Goal: Answer question/provide support: Share knowledge or assist other users

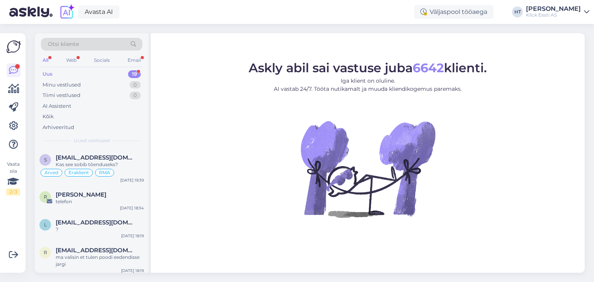
scroll to position [508, 0]
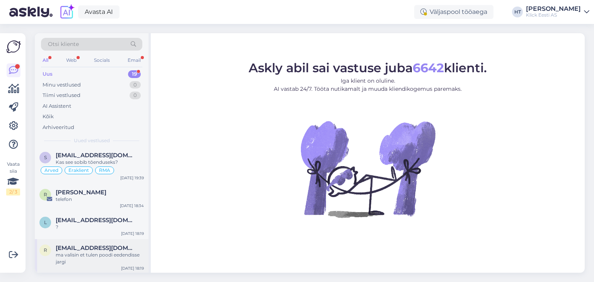
click at [99, 246] on div "ma valisin et tulen poodi eedendisse jargi" at bounding box center [100, 259] width 88 height 14
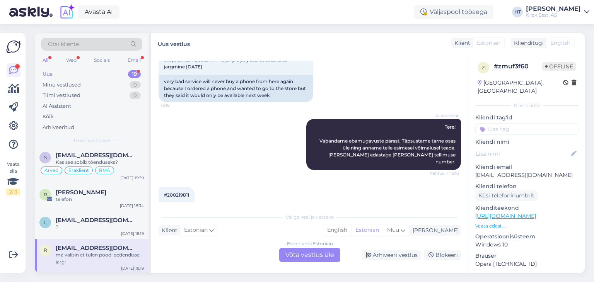
scroll to position [120, 0]
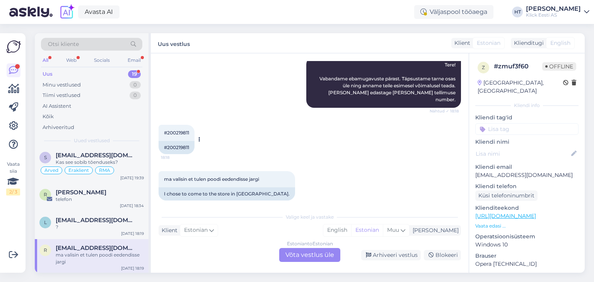
click at [175, 130] on span "#200219811" at bounding box center [176, 133] width 25 height 6
copy div "200219811 18:18"
click at [242, 91] on div "AI Assistent Tere! Vabandame ebamugavuste pärast. Täpsustame tarne osas üle nin…" at bounding box center [310, 82] width 303 height 68
click at [123, 226] on div "?" at bounding box center [100, 227] width 88 height 7
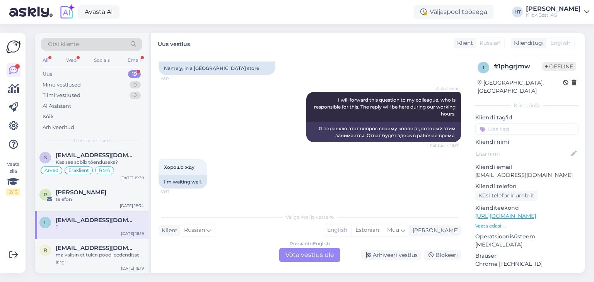
scroll to position [911, 0]
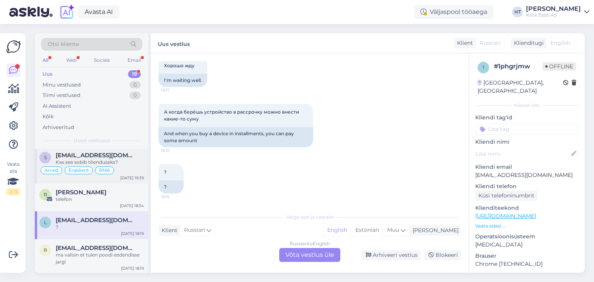
click at [130, 164] on div "Kas see sobib tõenduseks?" at bounding box center [100, 162] width 88 height 7
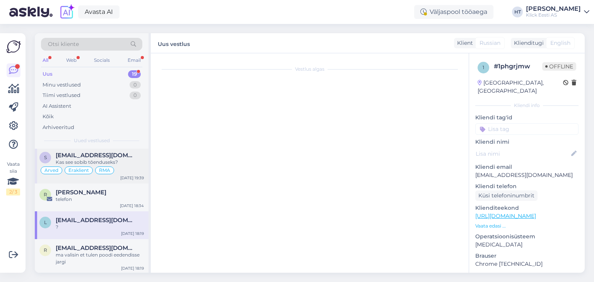
scroll to position [190, 0]
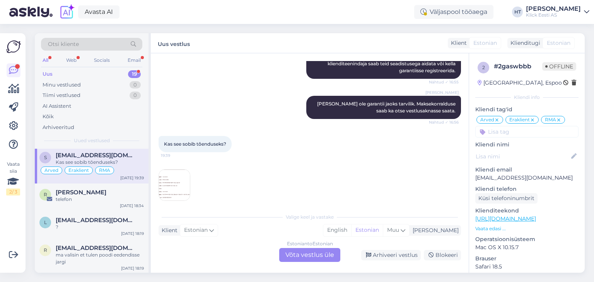
click at [174, 181] on img at bounding box center [174, 185] width 31 height 31
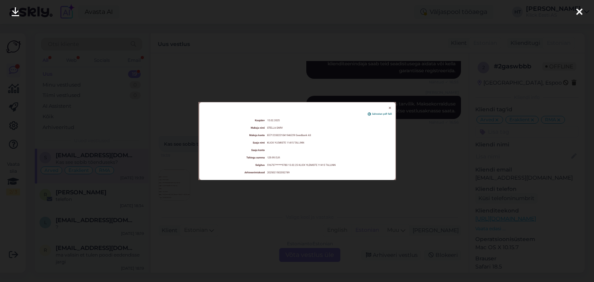
click at [296, 184] on div at bounding box center [297, 141] width 594 height 282
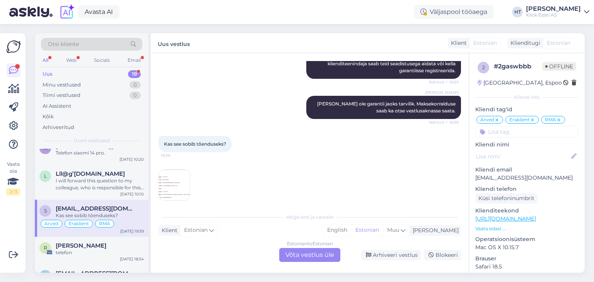
scroll to position [454, 0]
click at [101, 180] on div "I will forward this question to my colleague, who is responsible for this. The …" at bounding box center [100, 185] width 88 height 14
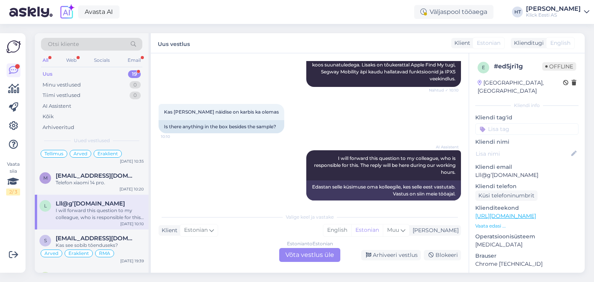
scroll to position [424, 0]
click at [98, 178] on span "[EMAIL_ADDRESS][DOMAIN_NAME]" at bounding box center [96, 177] width 80 height 7
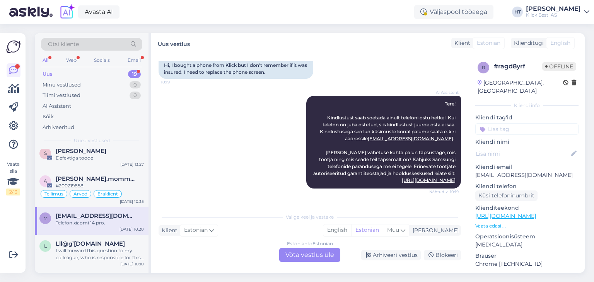
scroll to position [384, 0]
click at [130, 186] on div "#200219858" at bounding box center [100, 187] width 88 height 7
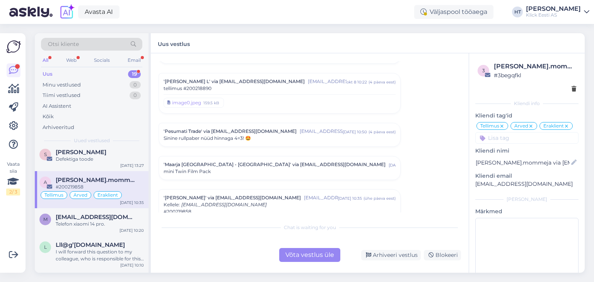
scroll to position [3861, 0]
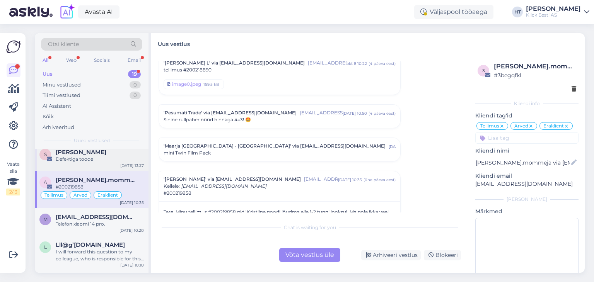
click at [126, 152] on div "[PERSON_NAME]" at bounding box center [100, 152] width 88 height 7
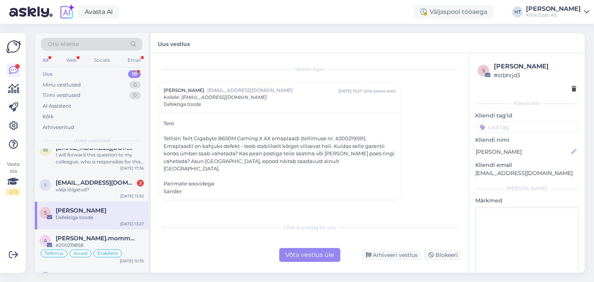
scroll to position [325, 0]
click at [508, 174] on p "[EMAIL_ADDRESS][DOMAIN_NAME]" at bounding box center [527, 173] width 103 height 8
copy div "[EMAIL_ADDRESS][DOMAIN_NAME] [PERSON_NAME]"
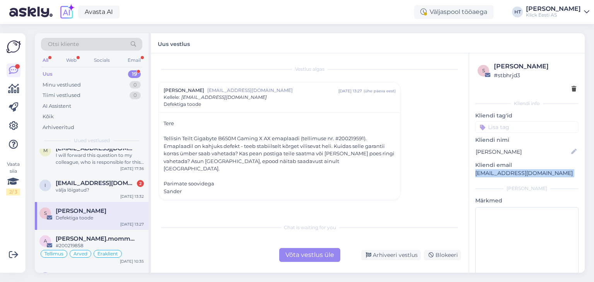
click at [111, 43] on div "Otsi kliente" at bounding box center [91, 44] width 101 height 13
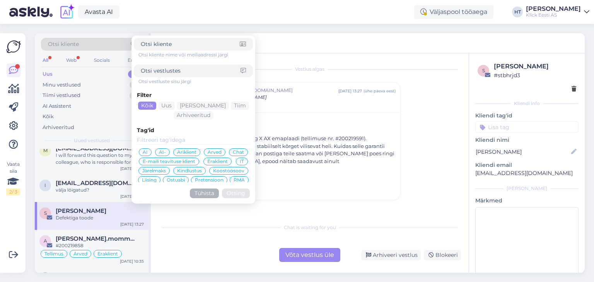
click at [167, 41] on input at bounding box center [190, 44] width 99 height 8
type input "[EMAIL_ADDRESS][DOMAIN_NAME]"
click button "Otsing" at bounding box center [236, 194] width 28 height 10
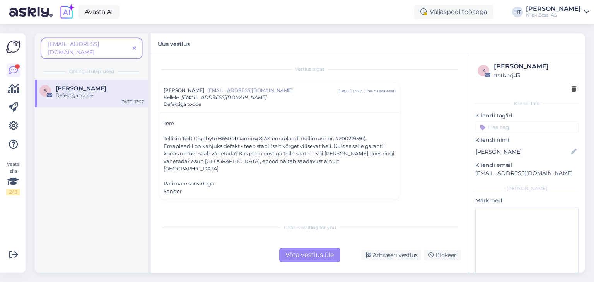
click at [136, 46] on icon at bounding box center [134, 48] width 3 height 5
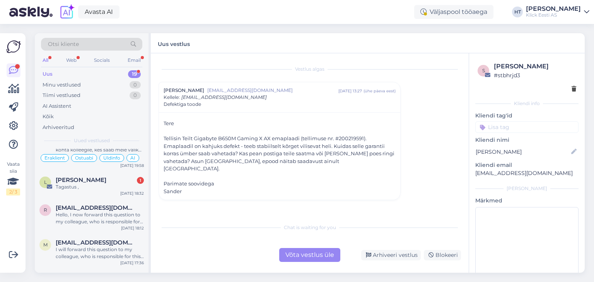
scroll to position [232, 0]
click at [107, 180] on div "Liis Lilles 1" at bounding box center [100, 179] width 88 height 7
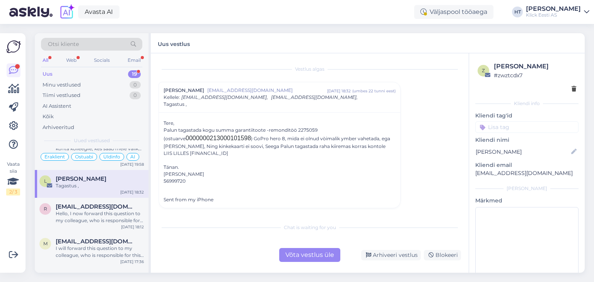
scroll to position [0, 0]
click at [115, 209] on span "[EMAIL_ADDRESS][DOMAIN_NAME]" at bounding box center [96, 207] width 80 height 7
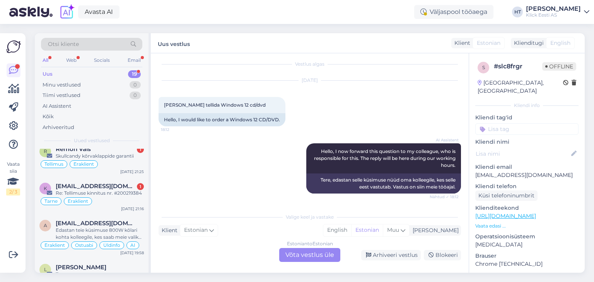
scroll to position [144, 0]
click at [117, 197] on div "Tarne Eraklient" at bounding box center [91, 201] width 104 height 9
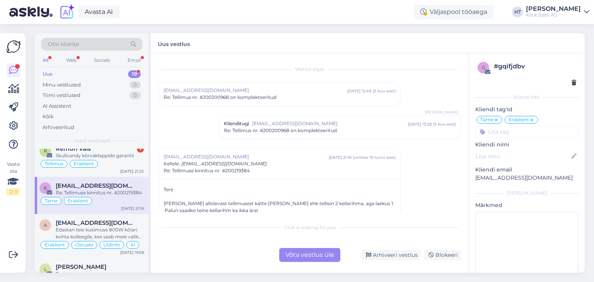
click at [268, 128] on span "Re: Tellimus nr. #200200968 on komplekteeritud" at bounding box center [280, 130] width 113 height 7
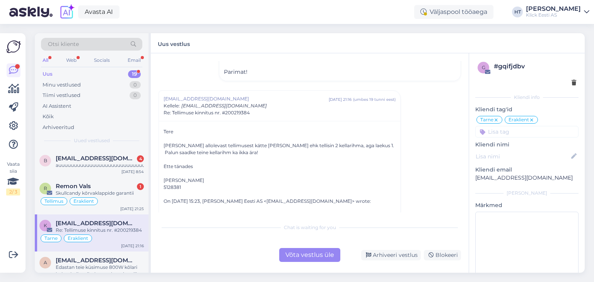
scroll to position [105, 0]
click at [122, 194] on div "Skullcandy kõrvaklappide garantii" at bounding box center [100, 194] width 88 height 7
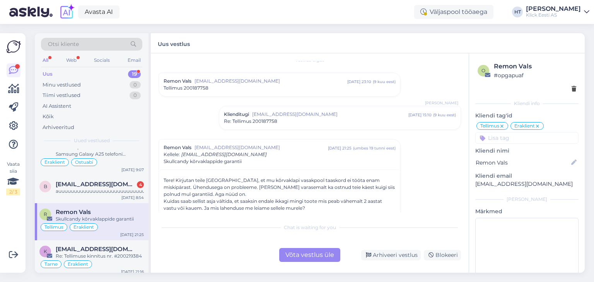
scroll to position [80, 0]
click at [120, 192] on div "auuuuuuuuuuuuuuuuuuuuuuuuuuuuuuuuuuuuuuuuuuuuuuuuuuuuuuuuuuuuuuuuuuuuuuuuuuuuuu…" at bounding box center [100, 191] width 88 height 7
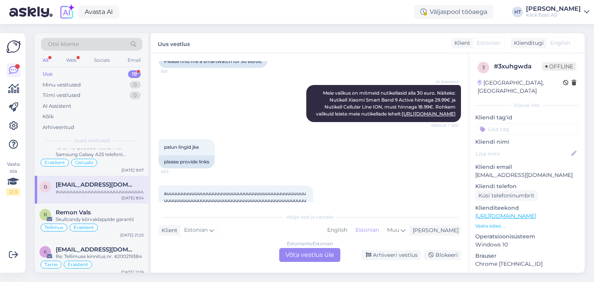
scroll to position [228, 0]
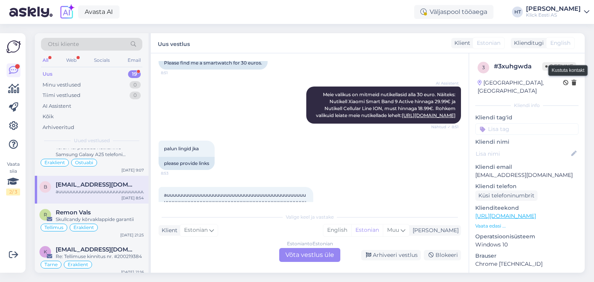
click at [572, 83] on icon at bounding box center [574, 82] width 5 height 5
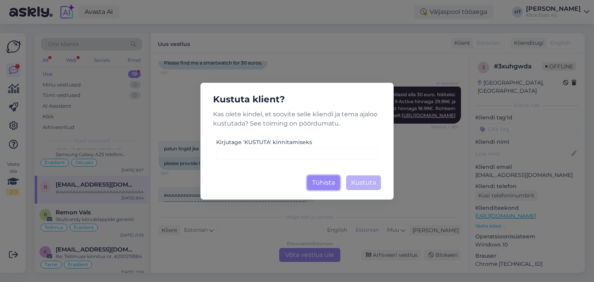
click at [332, 185] on button "Tühista" at bounding box center [323, 183] width 33 height 15
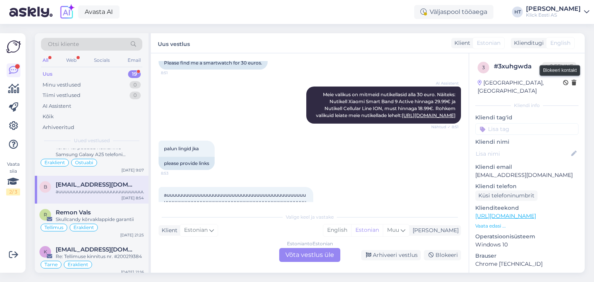
click at [563, 84] on icon at bounding box center [565, 82] width 5 height 5
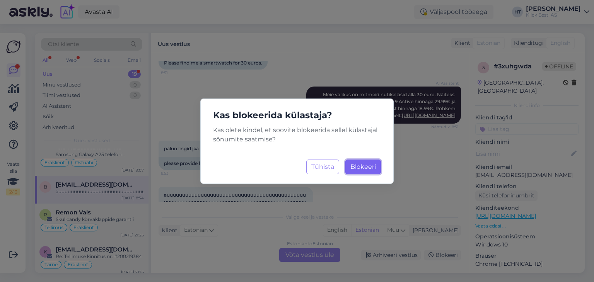
click at [360, 167] on span "Blokeeri" at bounding box center [364, 166] width 26 height 7
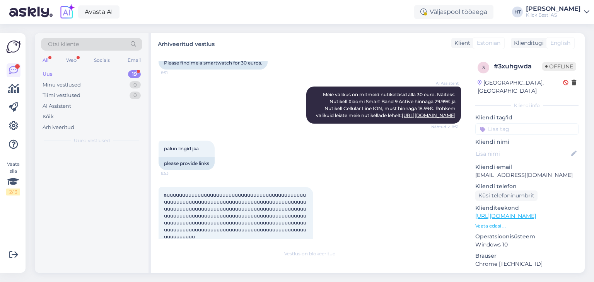
scroll to position [0, 0]
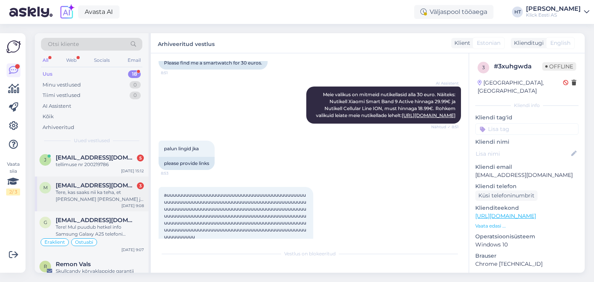
click at [117, 201] on div "Tere, kas saaks nii ka teha, et [PERSON_NAME] [PERSON_NAME] ja siis pannakse ho…" at bounding box center [100, 196] width 88 height 14
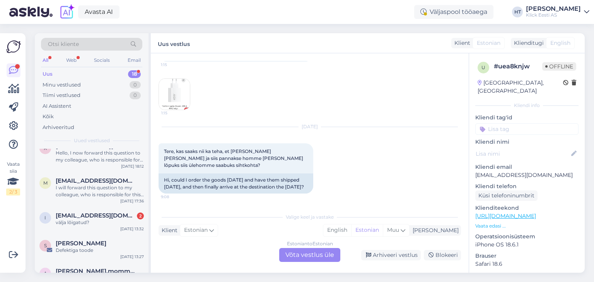
scroll to position [481, 0]
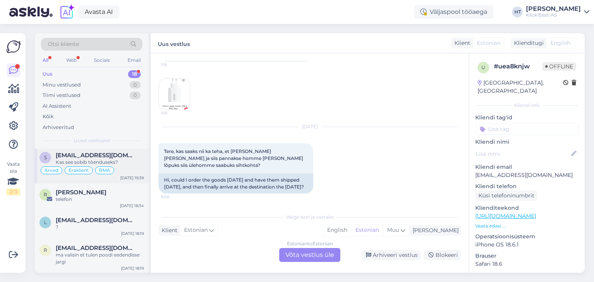
click at [130, 161] on div "Kas see sobib tõenduseks?" at bounding box center [100, 162] width 88 height 7
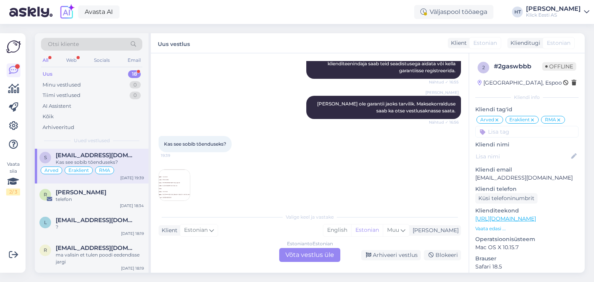
click at [177, 177] on img at bounding box center [174, 185] width 31 height 31
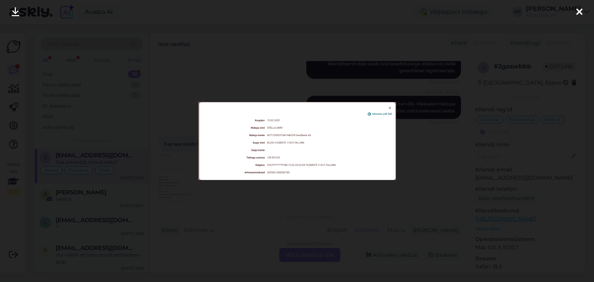
click at [231, 62] on div at bounding box center [297, 141] width 594 height 282
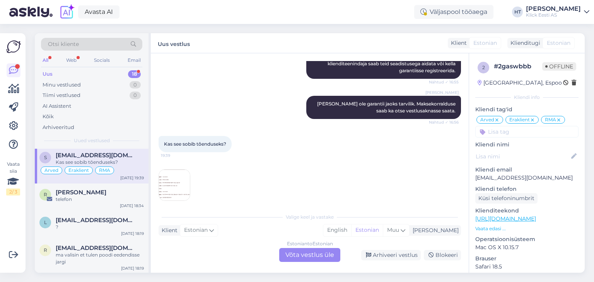
click at [184, 175] on img at bounding box center [174, 185] width 31 height 31
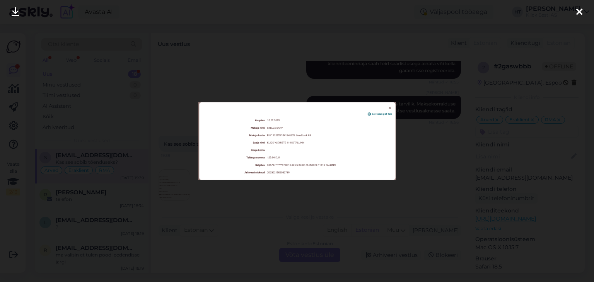
click at [294, 212] on div at bounding box center [297, 141] width 594 height 282
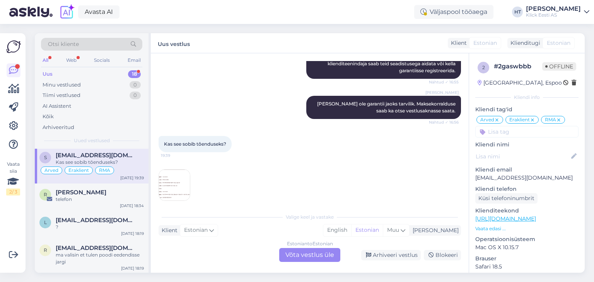
click at [301, 246] on div "Estonian to Estonian Võta vestlus üle" at bounding box center [309, 255] width 61 height 14
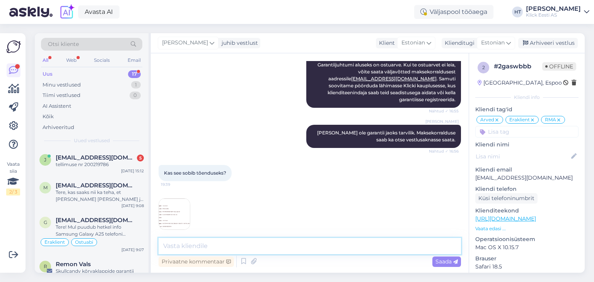
click at [307, 246] on textarea at bounding box center [310, 246] width 303 height 16
type textarea "Arve [PERSON_NAME] alusel ülesse, lisan manusena:"
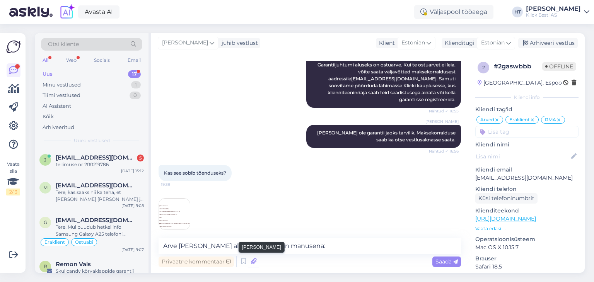
click at [254, 246] on icon at bounding box center [253, 262] width 11 height 12
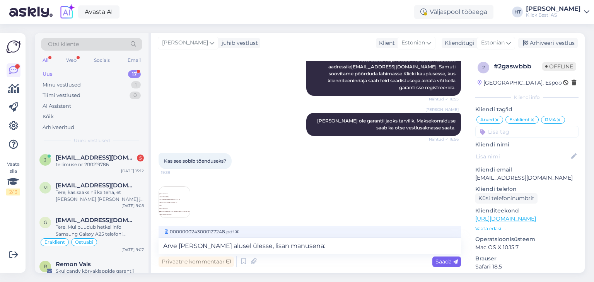
click at [445, 246] on span "Saada" at bounding box center [447, 261] width 22 height 7
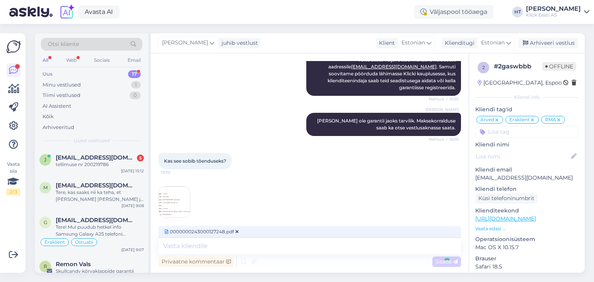
scroll to position [245, 0]
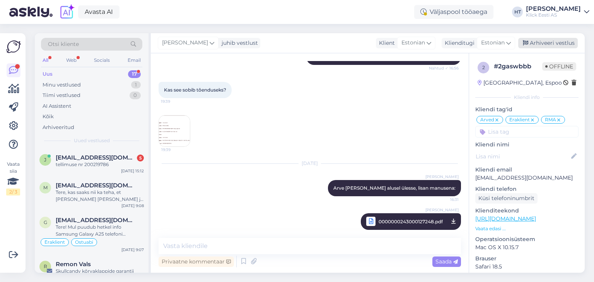
click at [544, 46] on div "Arhiveeri vestlus" at bounding box center [549, 43] width 60 height 10
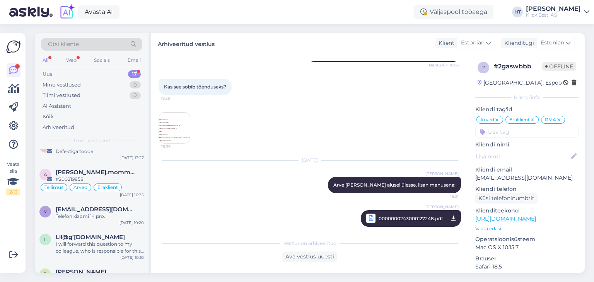
scroll to position [443, 0]
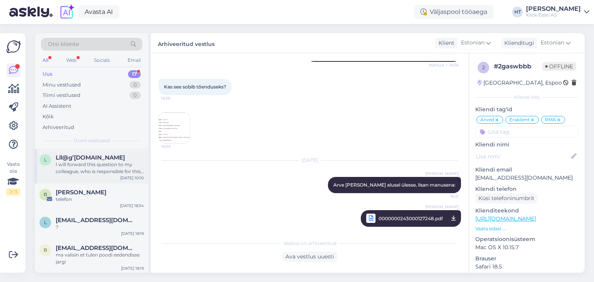
click at [116, 170] on div "I will forward this question to my colleague, who is responsible for this. The …" at bounding box center [100, 168] width 88 height 14
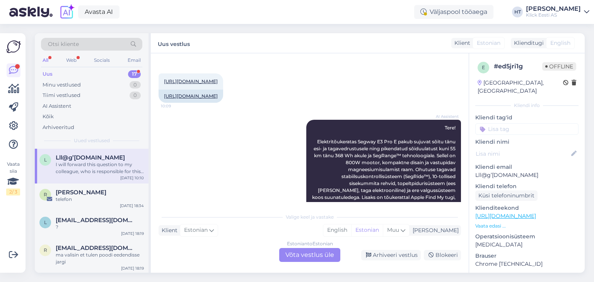
scroll to position [0, 0]
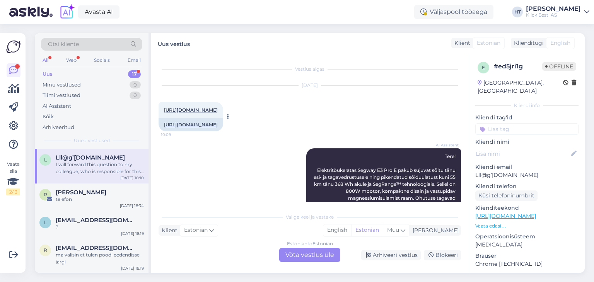
click at [218, 111] on link "[URL][DOMAIN_NAME]" at bounding box center [191, 110] width 54 height 6
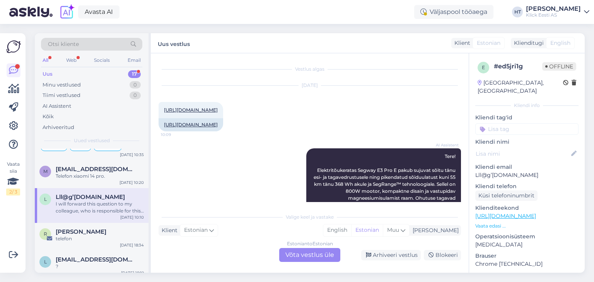
scroll to position [386, 0]
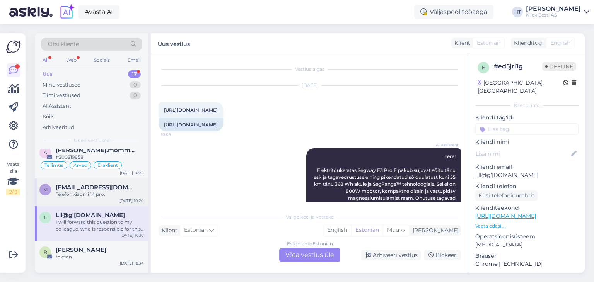
click at [110, 195] on div "Telefon xiaomi 14 pro." at bounding box center [100, 194] width 88 height 7
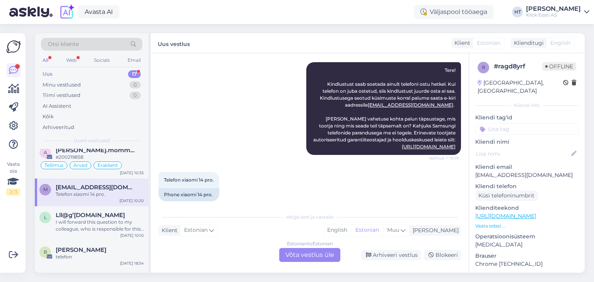
scroll to position [108, 0]
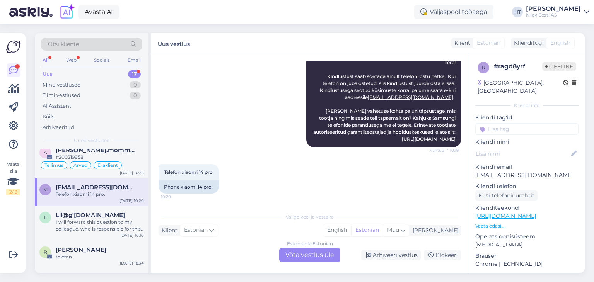
click at [506, 124] on input at bounding box center [527, 129] width 103 height 12
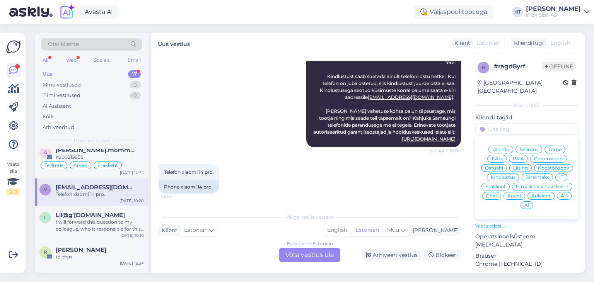
click at [561, 196] on span "AI-" at bounding box center [564, 196] width 7 height 5
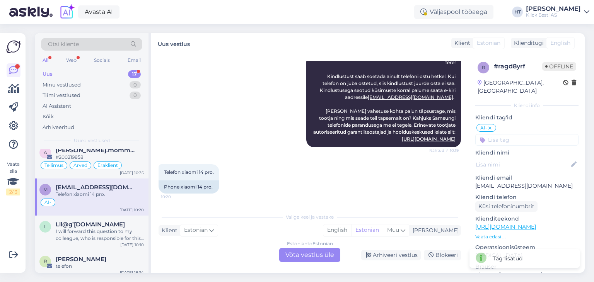
click at [298, 246] on div "Estonian to Estonian Võta vestlus üle" at bounding box center [309, 255] width 61 height 14
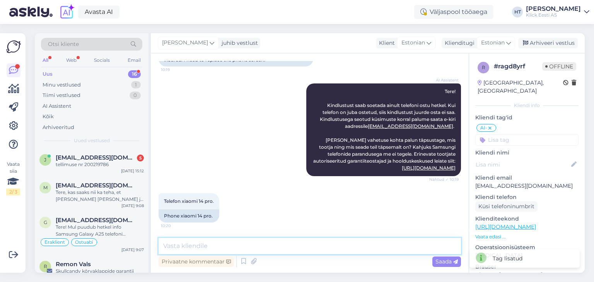
click at [293, 246] on textarea at bounding box center [310, 246] width 303 height 16
click at [279, 246] on textarea at bounding box center [310, 246] width 303 height 16
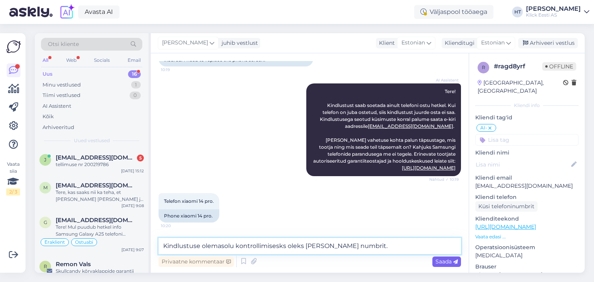
type textarea "Kindlustuse olemasolu kontrollimisesks oleks [PERSON_NAME] numbrit."
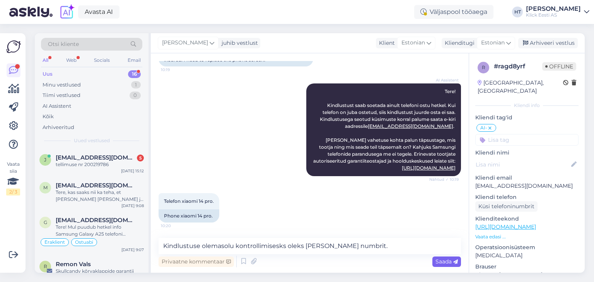
click at [443, 246] on span "Saada" at bounding box center [447, 261] width 22 height 7
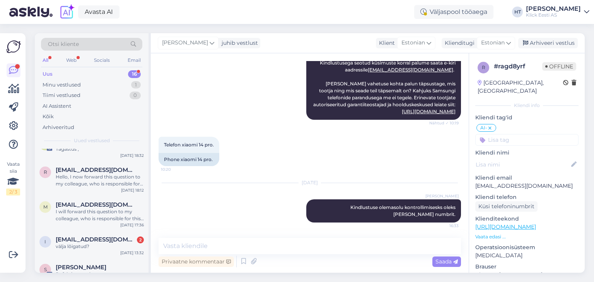
scroll to position [240, 0]
click at [110, 185] on div "Hello, I now forward this question to my colleague, who is responsible for this…" at bounding box center [100, 182] width 88 height 14
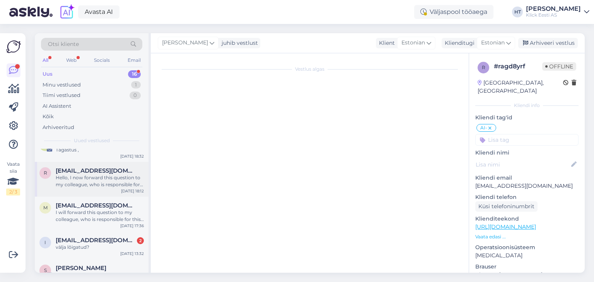
scroll to position [5, 0]
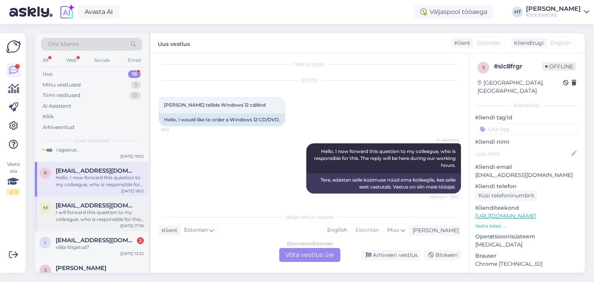
click at [118, 206] on span "[EMAIL_ADDRESS][DOMAIN_NAME]" at bounding box center [96, 205] width 80 height 7
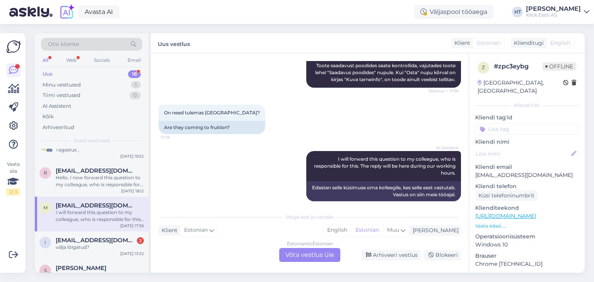
scroll to position [113, 0]
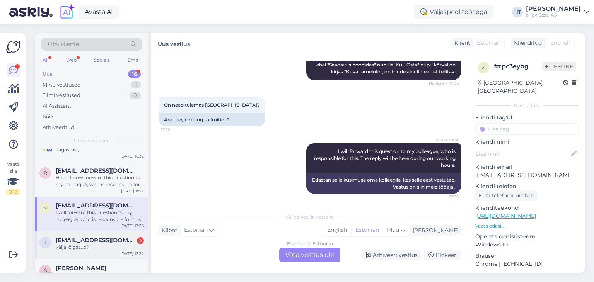
click at [117, 242] on span "[EMAIL_ADDRESS][DOMAIN_NAME]" at bounding box center [96, 240] width 80 height 7
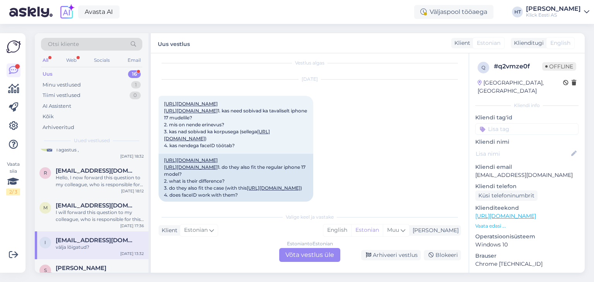
scroll to position [0, 0]
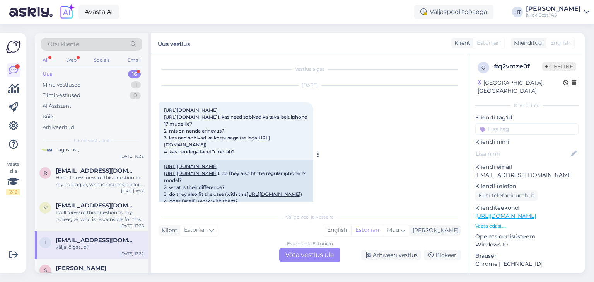
click at [218, 109] on link "[URL][DOMAIN_NAME]" at bounding box center [191, 110] width 54 height 6
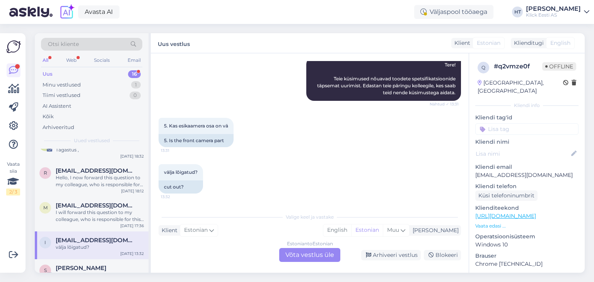
scroll to position [231, 0]
click at [115, 220] on div "I will forward this question to my colleague, who is responsible for this. The …" at bounding box center [100, 216] width 88 height 14
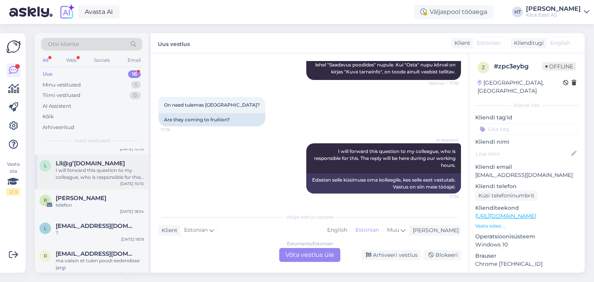
scroll to position [416, 0]
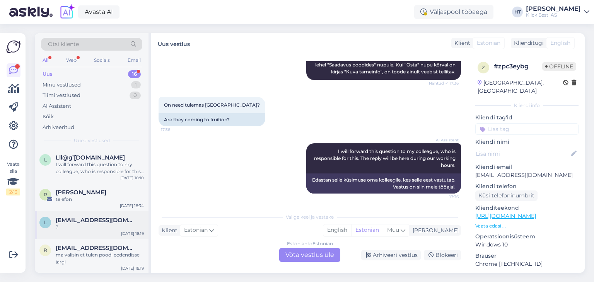
click at [117, 221] on span "[EMAIL_ADDRESS][DOMAIN_NAME]" at bounding box center [96, 220] width 80 height 7
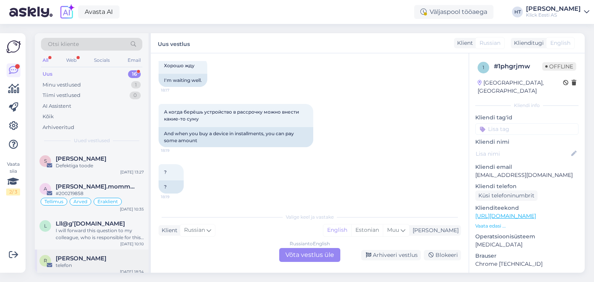
scroll to position [344, 0]
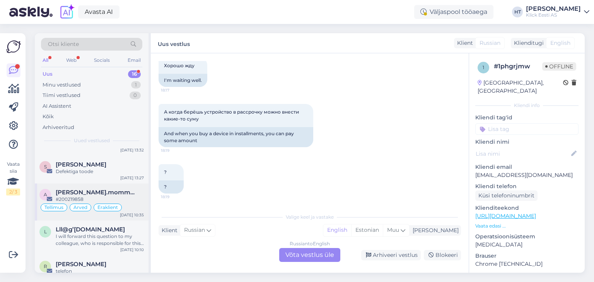
click at [130, 216] on div "[DATE] 10:35" at bounding box center [132, 215] width 24 height 6
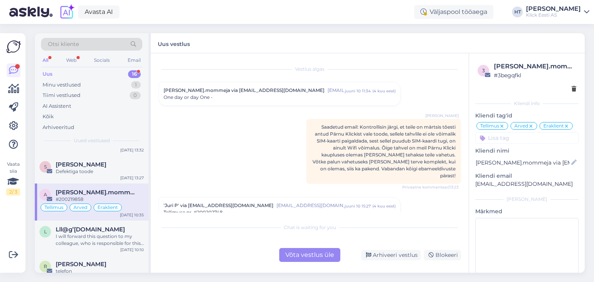
scroll to position [3842, 0]
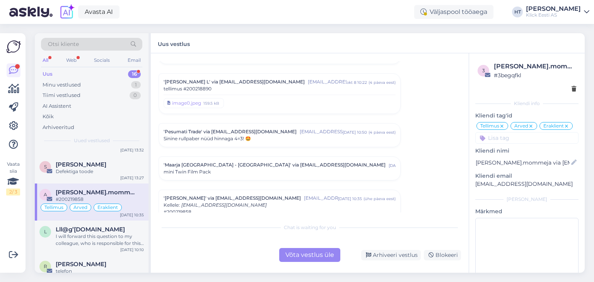
click at [92, 39] on div "Otsi kliente" at bounding box center [91, 44] width 101 height 13
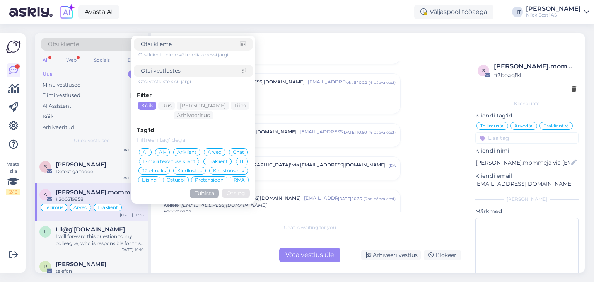
click at [173, 44] on input at bounding box center [190, 44] width 99 height 8
type input "Ü"
click at [186, 74] on input at bounding box center [191, 71] width 100 height 8
paste input "[PERSON_NAME]"
type input "[PERSON_NAME]"
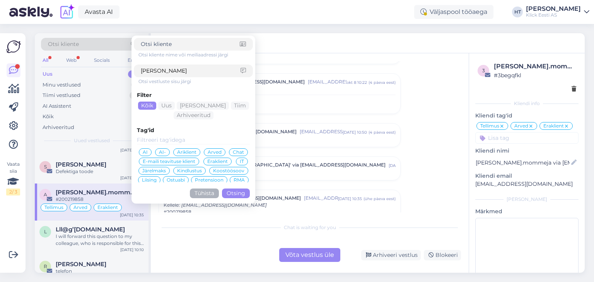
click button "Otsing" at bounding box center [236, 194] width 28 height 10
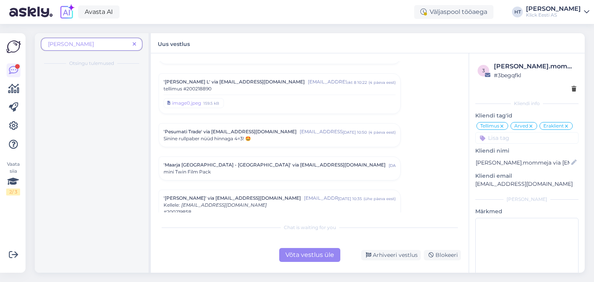
click at [135, 44] on icon at bounding box center [134, 44] width 3 height 5
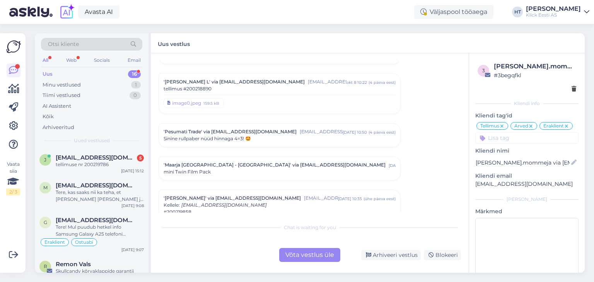
click at [97, 47] on div "Otsi kliente" at bounding box center [91, 44] width 101 height 13
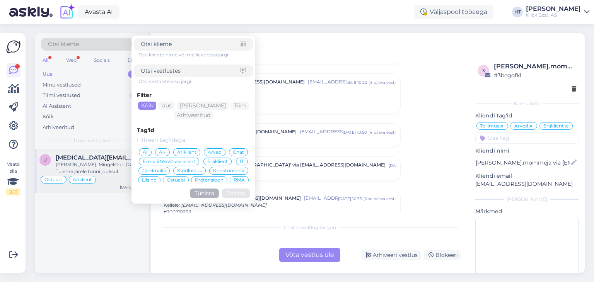
click at [101, 154] on span "[MEDICAL_DATA][EMAIL_ADDRESS][DOMAIN_NAME]" at bounding box center [96, 157] width 80 height 7
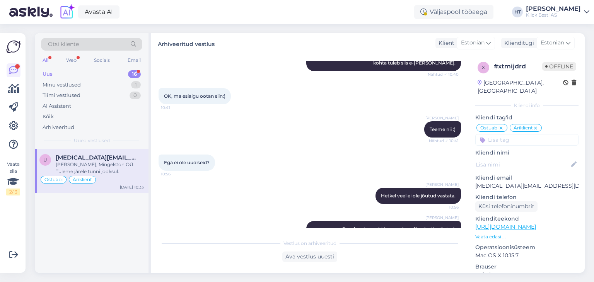
scroll to position [468, 0]
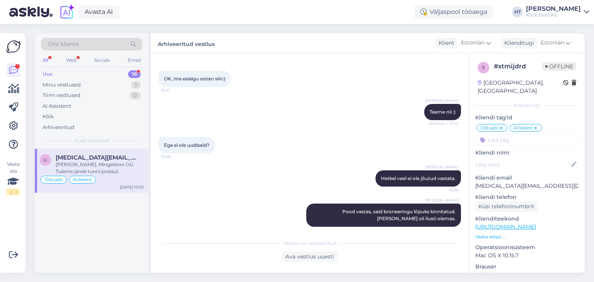
click at [125, 70] on div "Uus 16" at bounding box center [91, 74] width 101 height 11
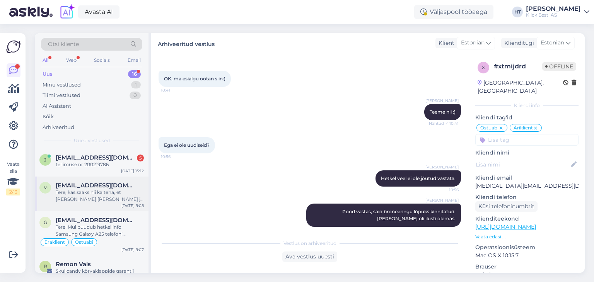
click at [123, 192] on div "Tere, kas saaks nii ka teha, et [PERSON_NAME] [PERSON_NAME] ja siis pannakse ho…" at bounding box center [100, 196] width 88 height 14
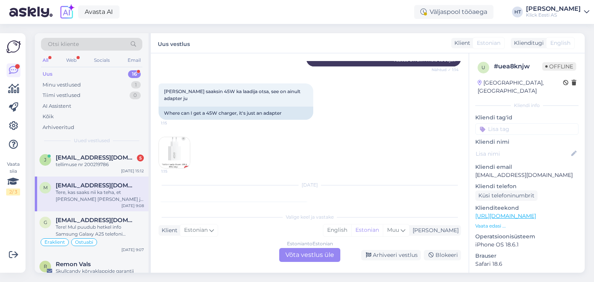
scroll to position [1148, 0]
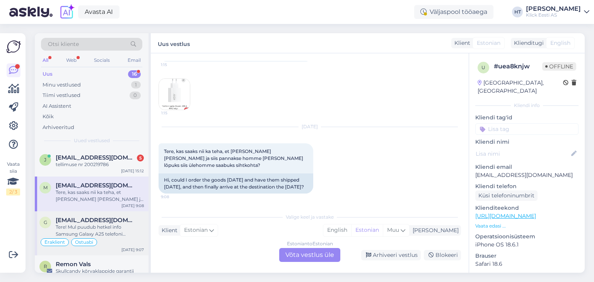
click at [117, 226] on div "Tere! Mul puudub hetkel info Samsung Galaxy A25 telefoni saadaolevate värvide k…" at bounding box center [100, 231] width 88 height 14
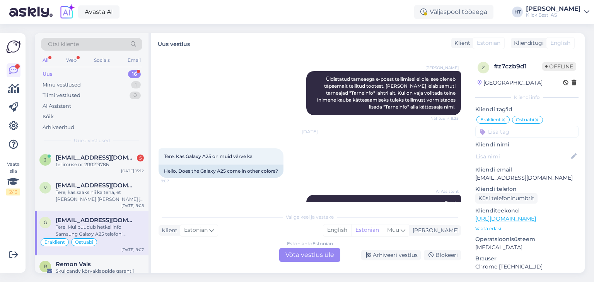
scroll to position [811, 0]
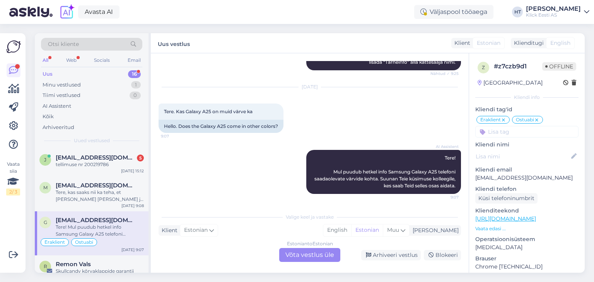
click at [316, 246] on div "Estonian to Estonian Võta vestlus üle" at bounding box center [309, 255] width 61 height 14
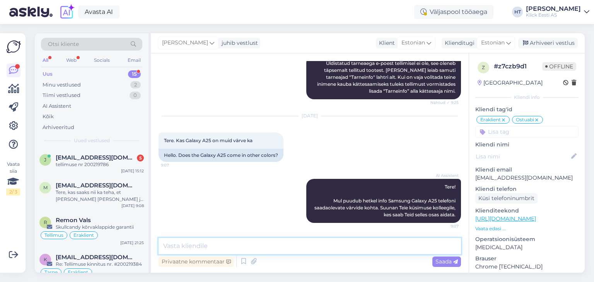
click at [308, 246] on textarea at bounding box center [310, 246] width 303 height 16
type textarea "Ainult [PERSON_NAME] rohelist leidub."
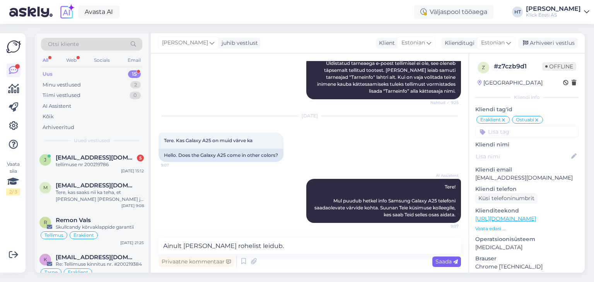
click at [446, 246] on span "Saada" at bounding box center [447, 261] width 22 height 7
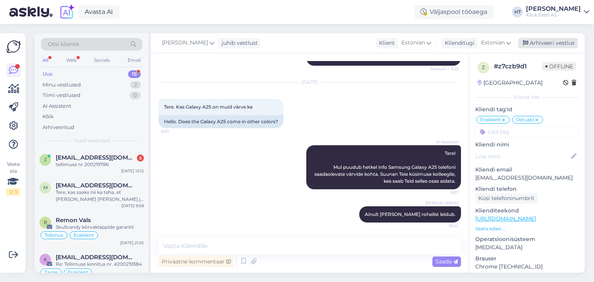
click at [550, 41] on div "Arhiveeri vestlus" at bounding box center [549, 43] width 60 height 10
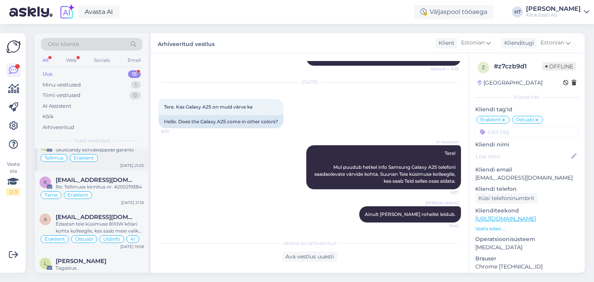
scroll to position [79, 0]
click at [130, 187] on div "Re: Tellimuse kinnitus nr. #200219384" at bounding box center [100, 185] width 88 height 7
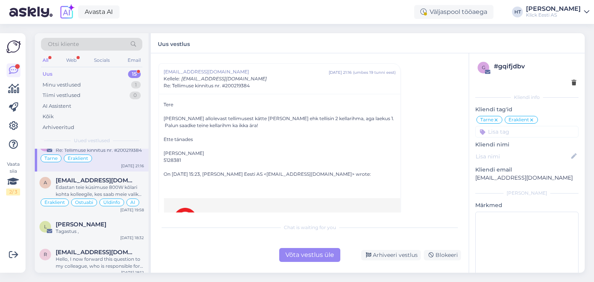
scroll to position [114, 0]
click at [108, 186] on div "Edastan teie küsimuse 800W kõlari kohta kolleegile, kes saab meie valikut täpse…" at bounding box center [100, 192] width 88 height 14
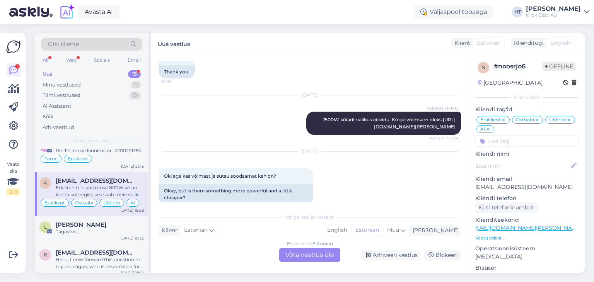
scroll to position [784, 0]
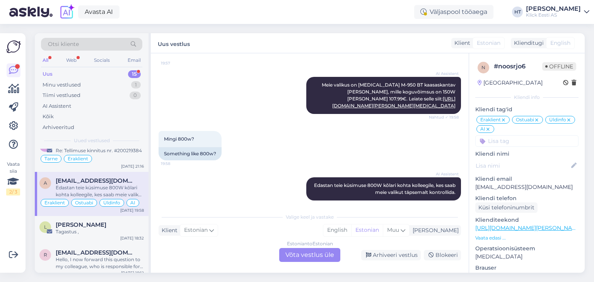
click at [317, 246] on div "Estonian to Estonian Võta vestlus üle" at bounding box center [309, 255] width 61 height 14
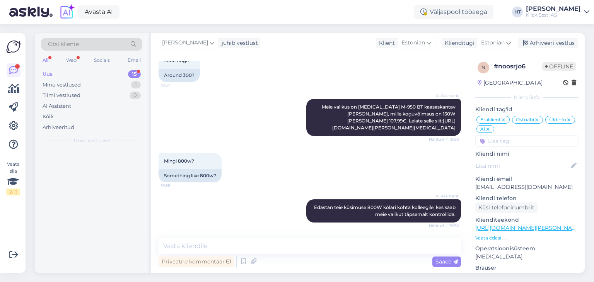
scroll to position [0, 0]
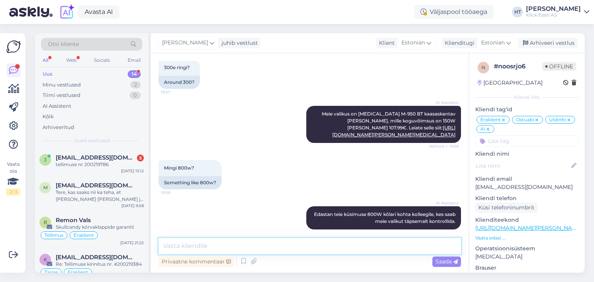
click at [319, 246] on textarea at bounding box center [310, 246] width 303 height 16
paste textarea "[URL][DOMAIN_NAME][PERSON_NAME][MEDICAL_DATA]"
type textarea "Üks 600W variant leidub: [URL][DOMAIN_NAME][PERSON_NAME][MEDICAL_DATA]"
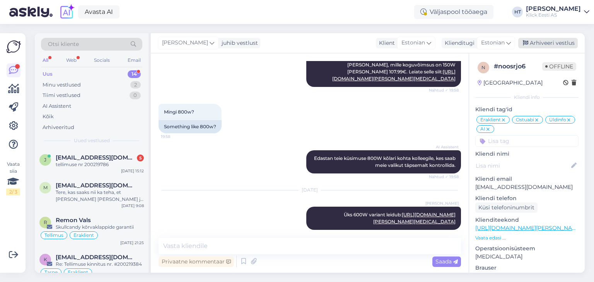
click at [537, 44] on div "Arhiveeri vestlus" at bounding box center [549, 43] width 60 height 10
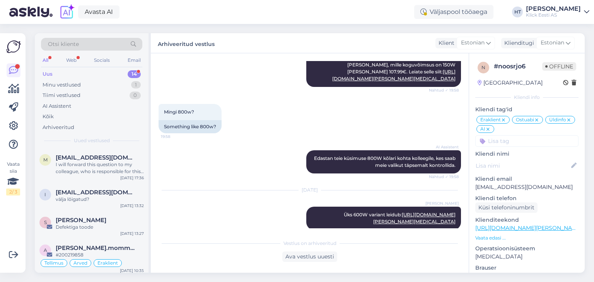
scroll to position [200, 0]
click at [116, 200] on div "välja lõigatud?" at bounding box center [100, 198] width 88 height 7
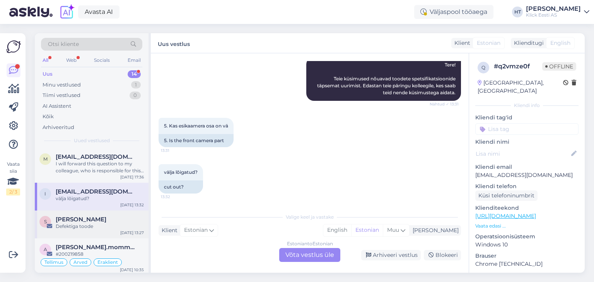
click at [122, 218] on div "[PERSON_NAME]" at bounding box center [100, 219] width 88 height 7
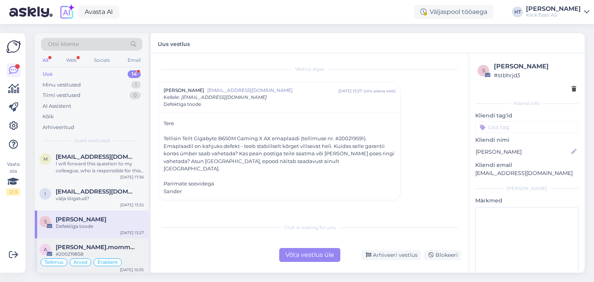
click at [133, 246] on span "[PERSON_NAME].mommeja via [EMAIL_ADDRESS][DOMAIN_NAME]" at bounding box center [96, 247] width 80 height 7
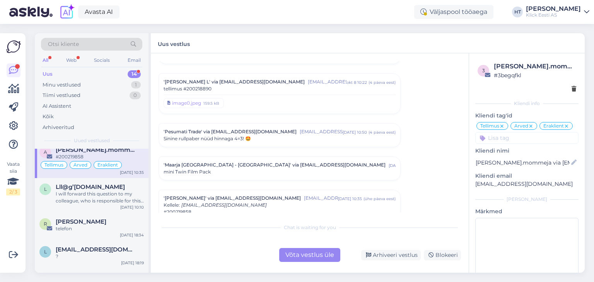
scroll to position [301, 0]
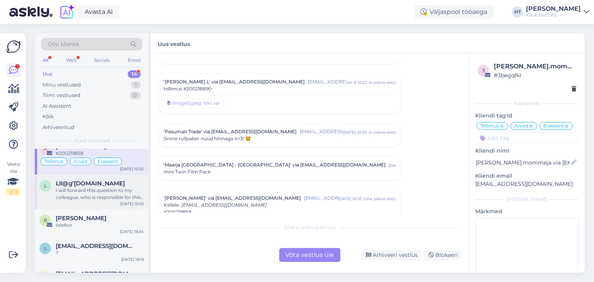
click at [121, 196] on div "I will forward this question to my colleague, who is responsible for this. The …" at bounding box center [100, 194] width 88 height 14
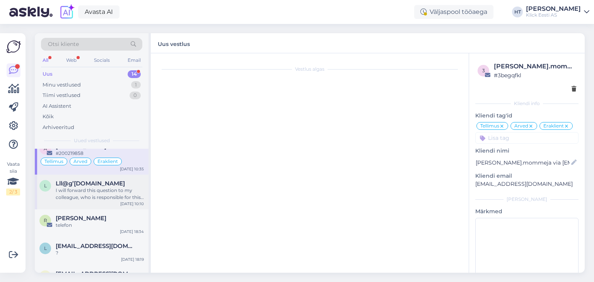
scroll to position [161, 0]
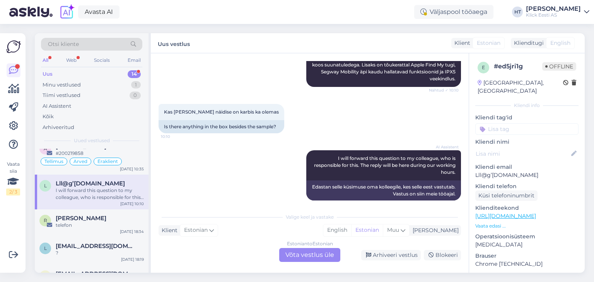
click at [506, 171] on p "Lll@g’[DOMAIN_NAME]" at bounding box center [527, 175] width 103 height 8
click at [308, 246] on div "Estonian to Estonian Võta vestlus üle" at bounding box center [309, 255] width 61 height 14
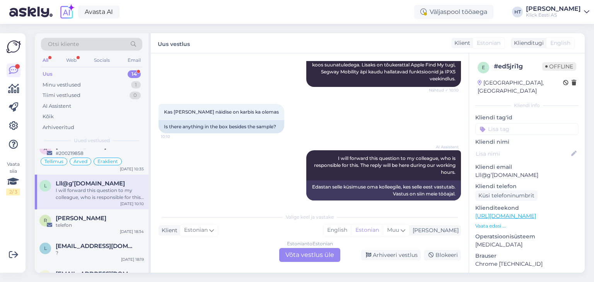
scroll to position [0, 0]
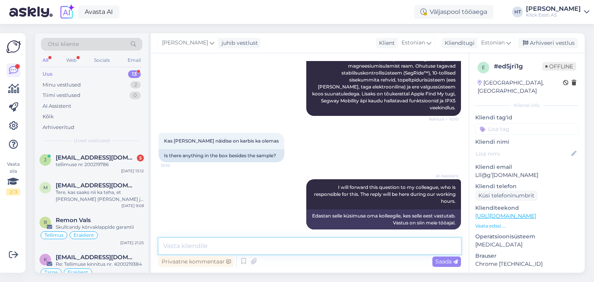
click at [303, 243] on textarea at bounding box center [310, 246] width 303 height 16
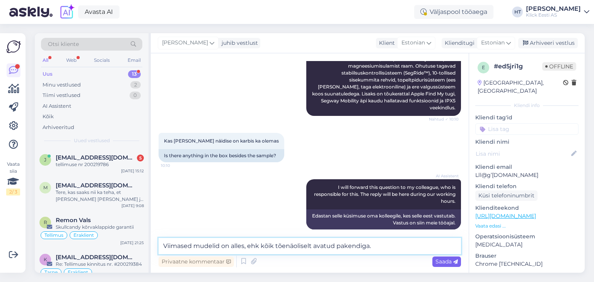
type textarea "Viimased mudelid on alles, ehk kõik tõenäoliselt avatud pakendiga."
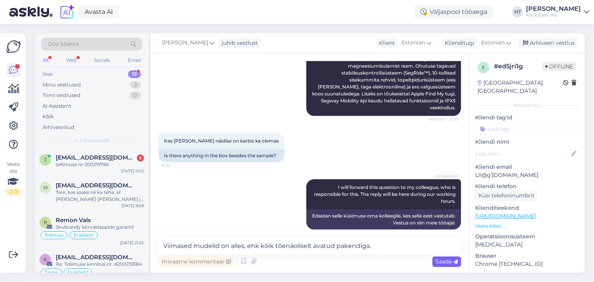
click at [436, 246] on span "Saada" at bounding box center [447, 261] width 22 height 7
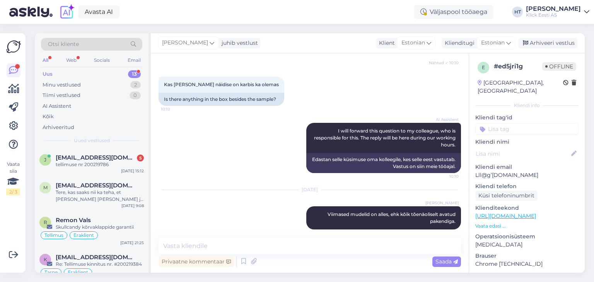
click at [515, 123] on input at bounding box center [527, 129] width 103 height 12
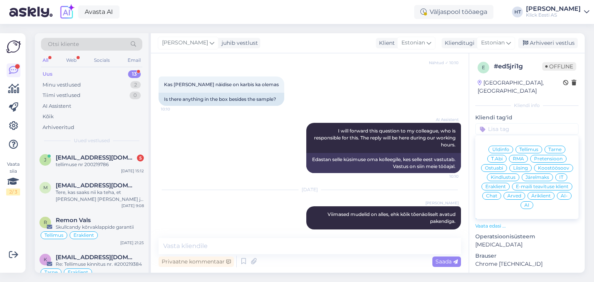
click at [507, 164] on div "Ostuabi" at bounding box center [494, 168] width 26 height 8
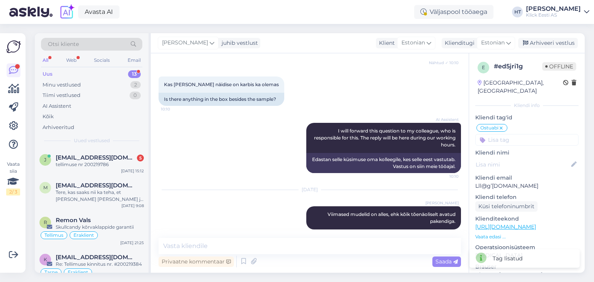
click at [510, 134] on input at bounding box center [527, 140] width 103 height 12
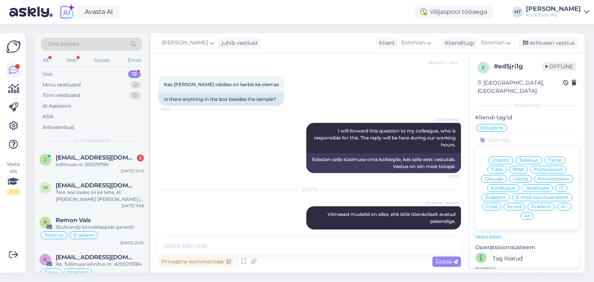
click at [506, 195] on span "Eraklient" at bounding box center [496, 197] width 21 height 5
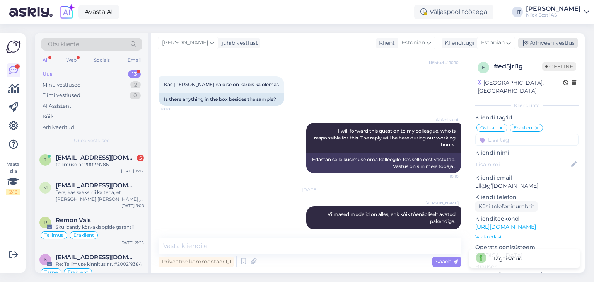
click at [548, 44] on div "Arhiveeri vestlus" at bounding box center [549, 43] width 60 height 10
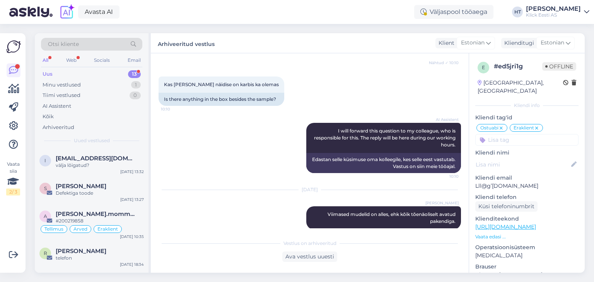
scroll to position [293, 0]
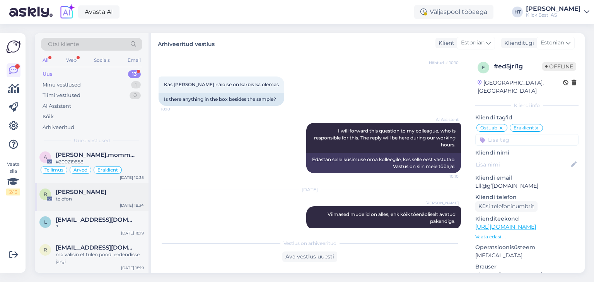
click at [110, 196] on div "telefon" at bounding box center [100, 199] width 88 height 7
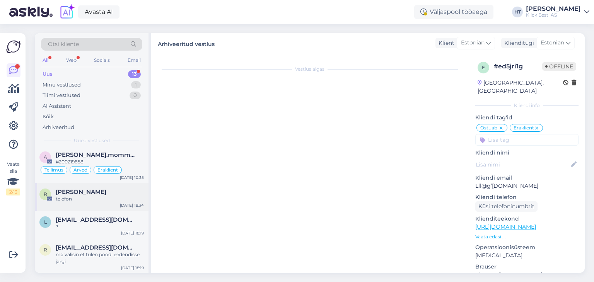
scroll to position [0, 0]
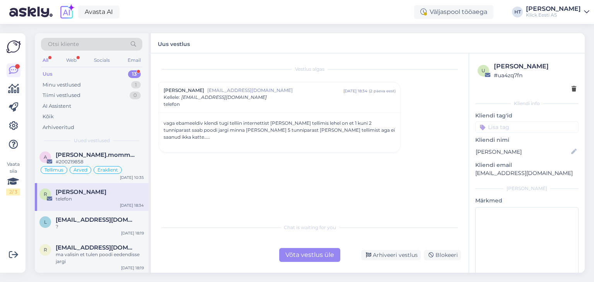
click at [47, 57] on div "All" at bounding box center [45, 60] width 9 height 10
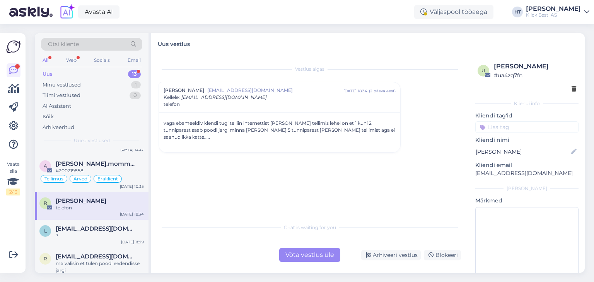
scroll to position [293, 0]
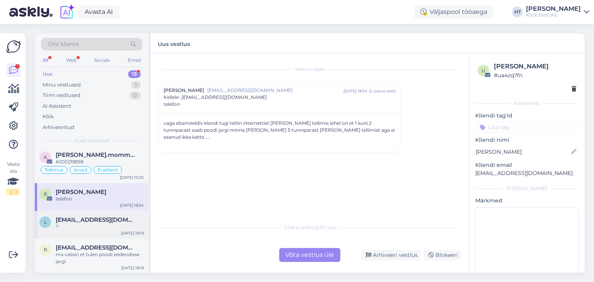
click at [109, 229] on div "?" at bounding box center [100, 227] width 88 height 7
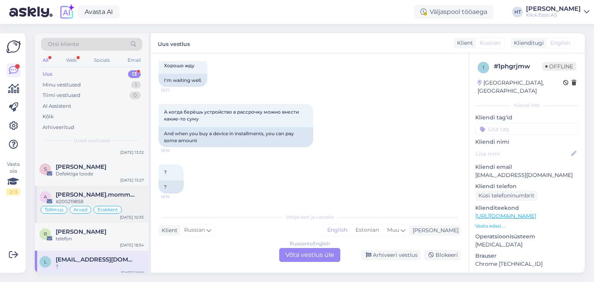
scroll to position [246, 0]
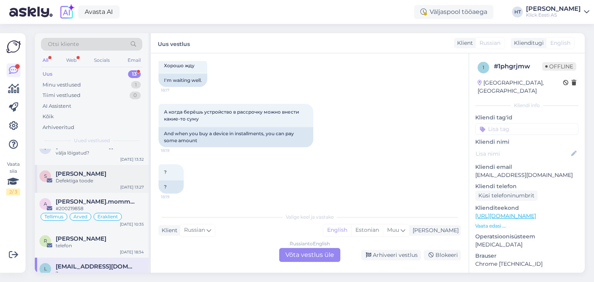
click at [120, 176] on div "[PERSON_NAME]" at bounding box center [100, 174] width 88 height 7
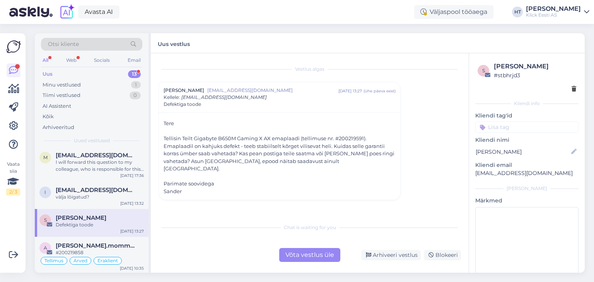
scroll to position [201, 0]
click at [118, 197] on div "välja lõigatud?" at bounding box center [100, 198] width 88 height 7
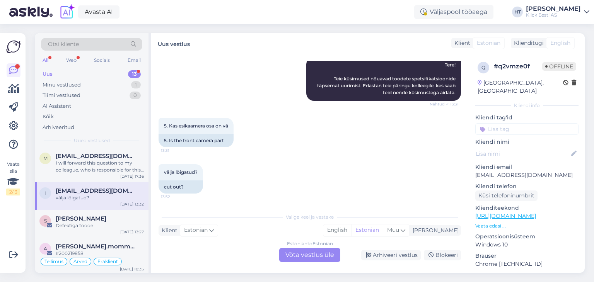
scroll to position [231, 0]
click at [110, 161] on div "I will forward this question to my colleague, who is responsible for this. The …" at bounding box center [100, 167] width 88 height 14
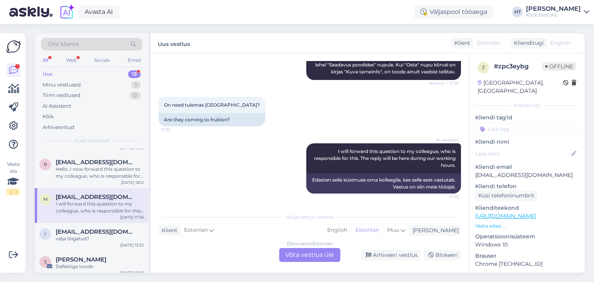
scroll to position [149, 0]
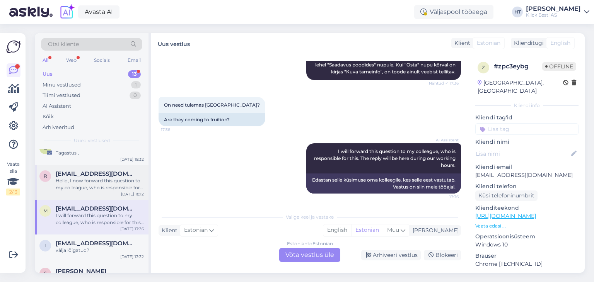
click at [85, 178] on div "Hello, I now forward this question to my colleague, who is responsible for this…" at bounding box center [100, 185] width 88 height 14
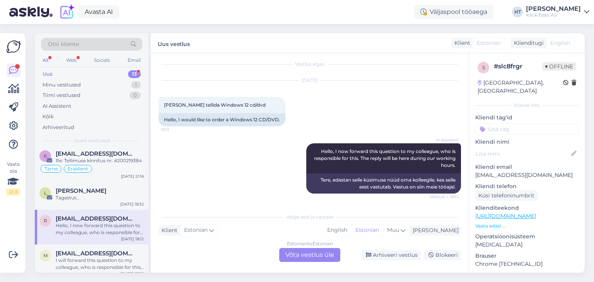
scroll to position [101, 0]
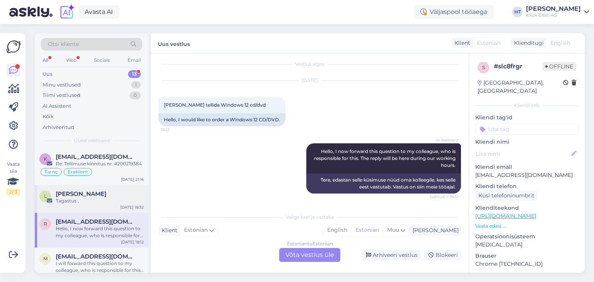
click at [99, 204] on div "L Liis Lilles Tagastus , [DATE] 18:32" at bounding box center [92, 199] width 114 height 28
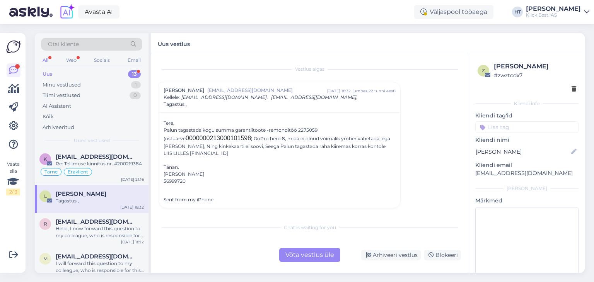
click at [305, 133] on div "Palun tagastada kogu summa garantiitoote -remonditöö 2275059 (ostuarve 00000002…" at bounding box center [280, 142] width 232 height 30
copy div "2275059"
click at [513, 125] on input at bounding box center [527, 128] width 103 height 12
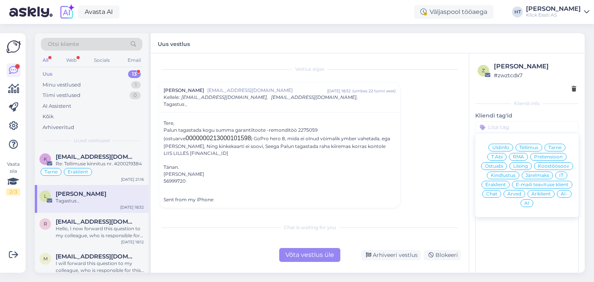
click at [549, 157] on span "Pretensioon" at bounding box center [548, 157] width 29 height 5
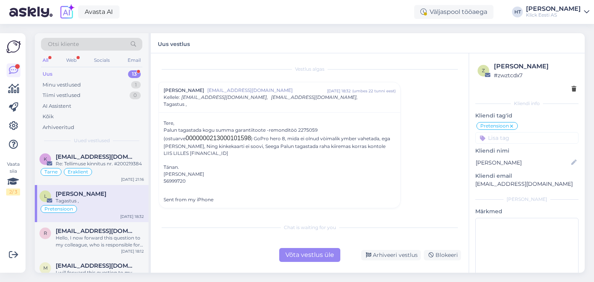
click at [520, 137] on input at bounding box center [527, 138] width 103 height 12
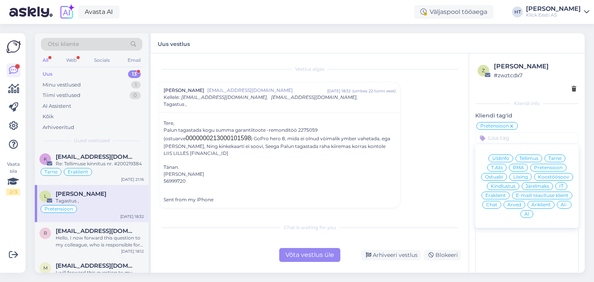
click at [506, 195] on span "Eraklient" at bounding box center [496, 195] width 21 height 5
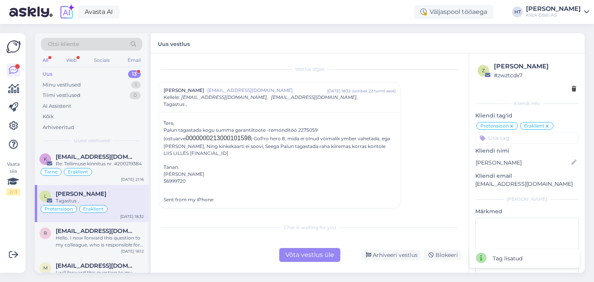
click at [307, 246] on div "Võta vestlus üle" at bounding box center [309, 255] width 61 height 14
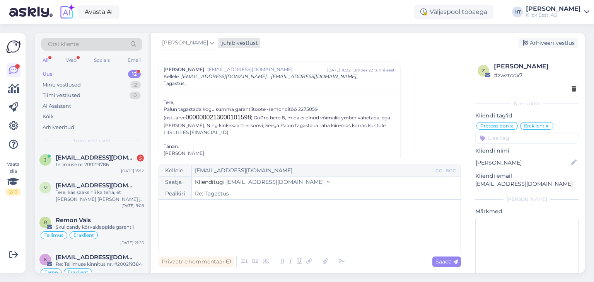
click at [189, 43] on span "[PERSON_NAME]" at bounding box center [185, 43] width 46 height 9
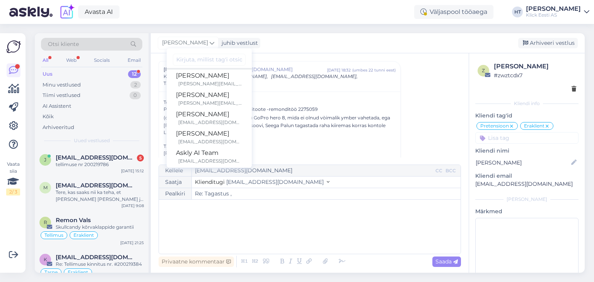
scroll to position [43, 0]
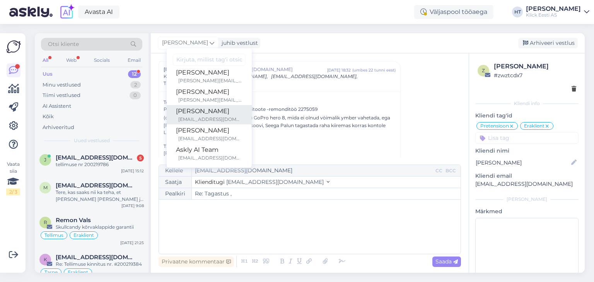
click at [207, 113] on div "[PERSON_NAME]" at bounding box center [209, 111] width 67 height 9
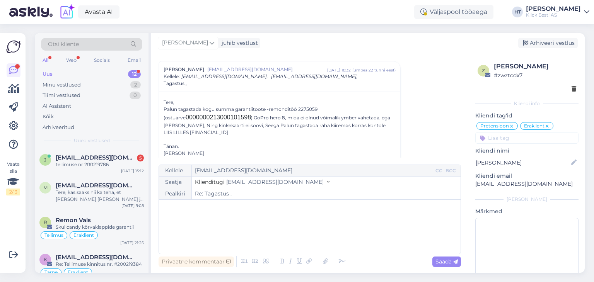
scroll to position [0, 0]
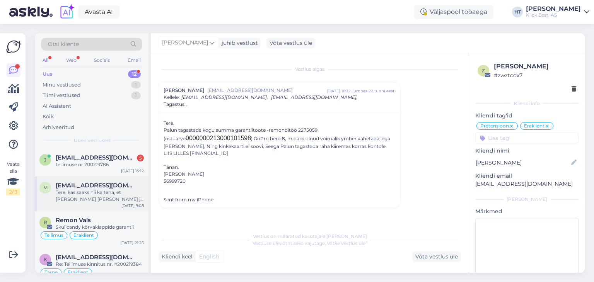
click at [122, 192] on div "Tere, kas saaks nii ka teha, et [PERSON_NAME] [PERSON_NAME] ja siis pannakse ho…" at bounding box center [100, 196] width 88 height 14
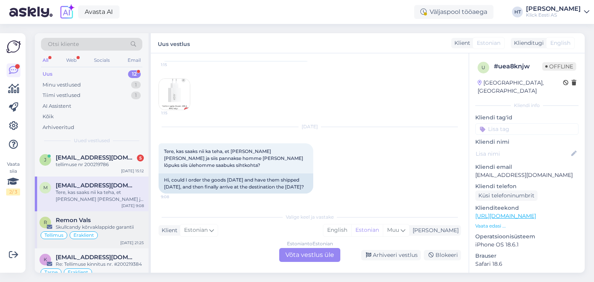
click at [122, 221] on div "Remon Vals" at bounding box center [100, 220] width 88 height 7
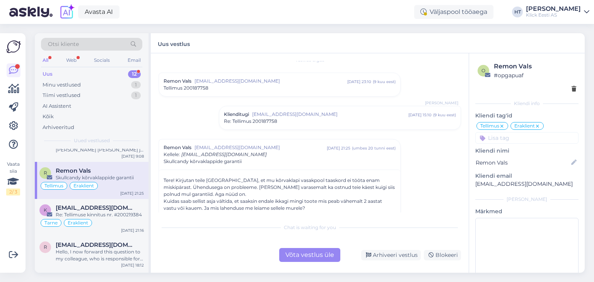
scroll to position [50, 0]
click at [135, 215] on div "Re: Tellimuse kinnitus nr. #200219384" at bounding box center [100, 215] width 88 height 7
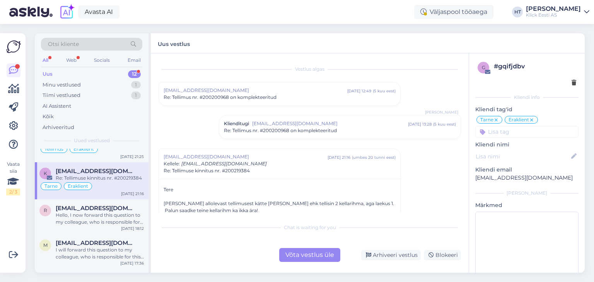
scroll to position [94, 0]
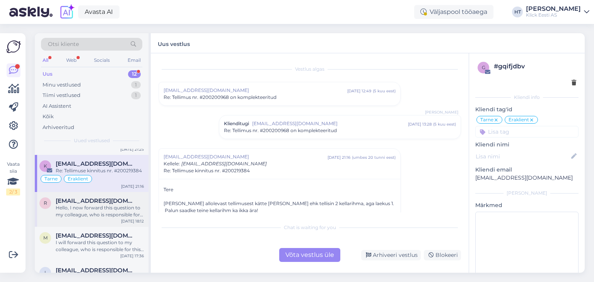
click at [118, 208] on div "Hello, I now forward this question to my colleague, who is responsible for this…" at bounding box center [100, 212] width 88 height 14
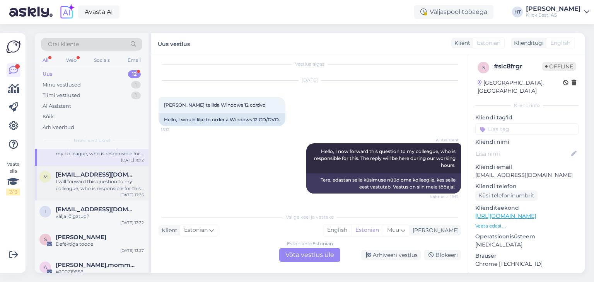
scroll to position [156, 0]
click at [118, 240] on div "Defektiga toode" at bounding box center [100, 243] width 88 height 7
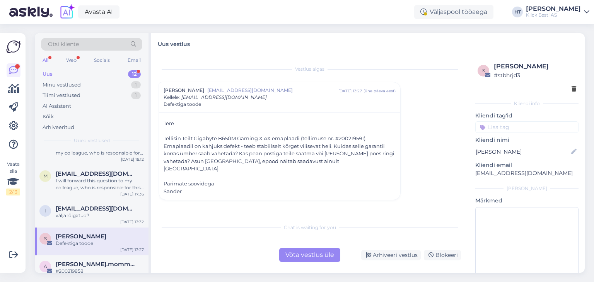
click at [348, 136] on div "Tellisin Teilt Gigabyte B650M Gaming X AX emaplaadi (tellimuse nr. #200219591).…" at bounding box center [280, 154] width 232 height 38
copy div "200219591"
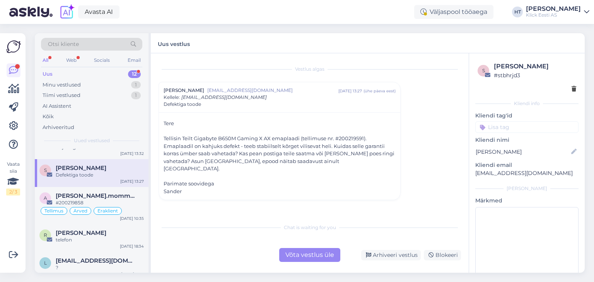
scroll to position [224, 0]
click at [105, 203] on div "#200219858" at bounding box center [100, 203] width 88 height 7
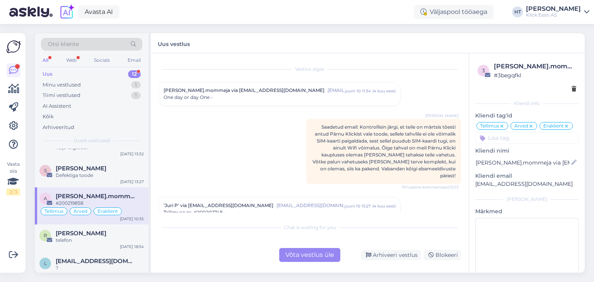
scroll to position [3842, 0]
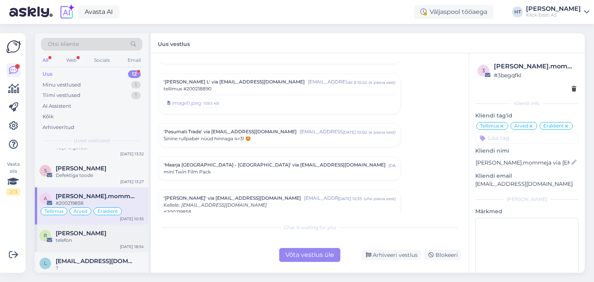
click at [104, 234] on div "[PERSON_NAME]" at bounding box center [100, 233] width 88 height 7
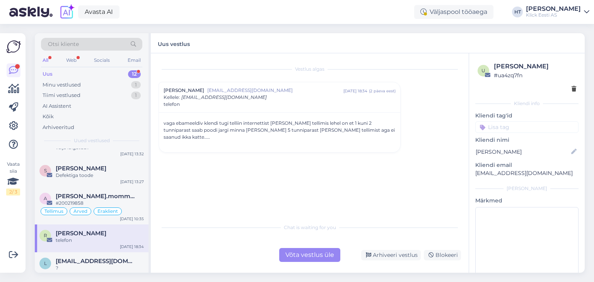
scroll to position [265, 0]
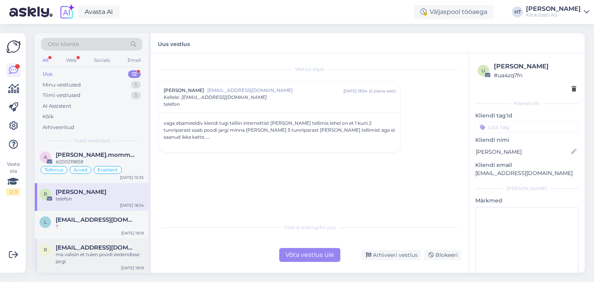
click at [107, 246] on span "[EMAIL_ADDRESS][DOMAIN_NAME]" at bounding box center [96, 248] width 80 height 7
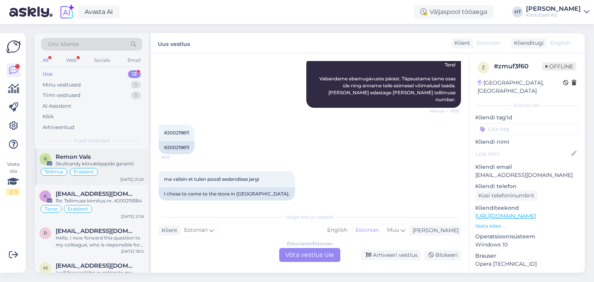
scroll to position [65, 0]
click at [132, 231] on div "[EMAIL_ADDRESS][DOMAIN_NAME]" at bounding box center [100, 229] width 88 height 7
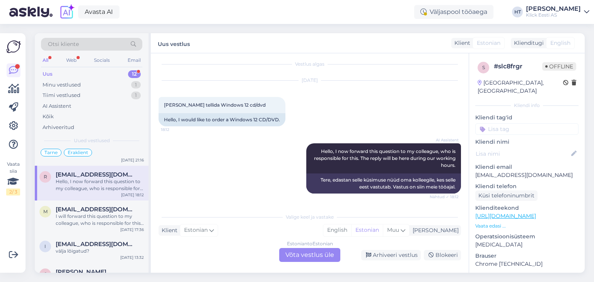
scroll to position [121, 0]
click at [125, 212] on div "I will forward this question to my colleague, who is responsible for this. The …" at bounding box center [100, 219] width 88 height 14
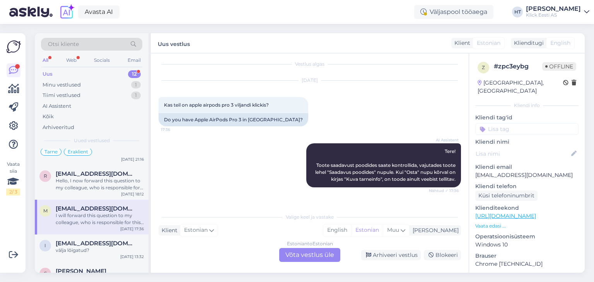
scroll to position [113, 0]
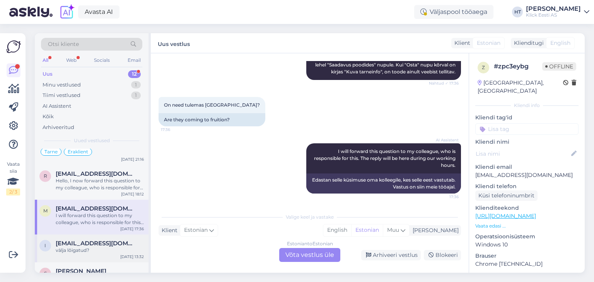
click at [137, 246] on div "välja lõigatud?" at bounding box center [100, 250] width 88 height 7
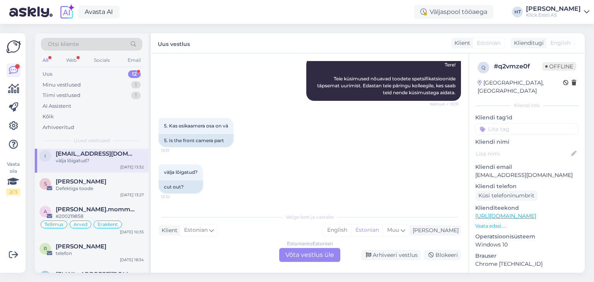
scroll to position [231, 0]
click at [107, 243] on div "[PERSON_NAME]" at bounding box center [100, 246] width 88 height 7
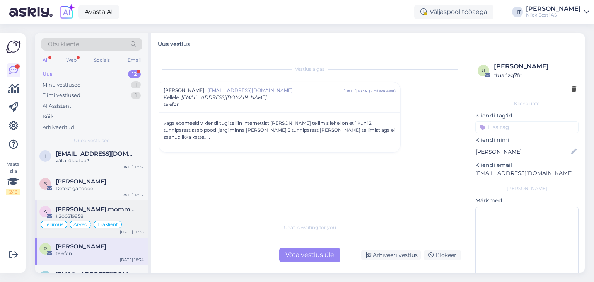
scroll to position [265, 0]
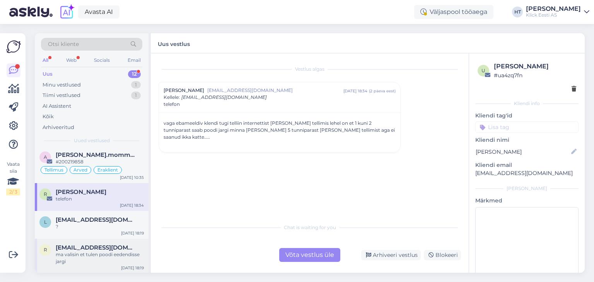
click at [110, 246] on div "ma valisin et tulen poodi eedendisse jargi" at bounding box center [100, 259] width 88 height 14
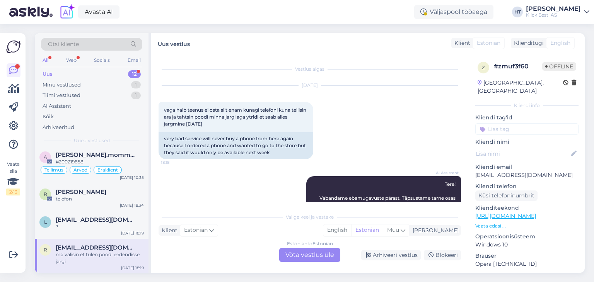
scroll to position [120, 0]
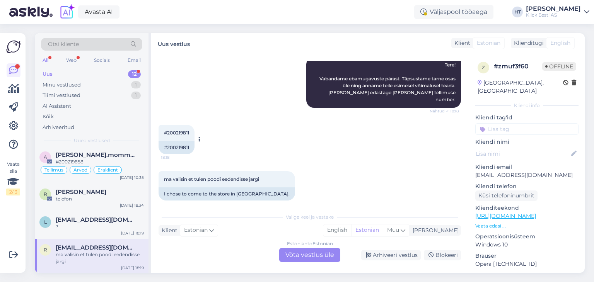
click at [178, 142] on div "#200219811" at bounding box center [177, 147] width 36 height 13
copy div "200219811"
click at [103, 196] on div "telefon" at bounding box center [100, 199] width 88 height 7
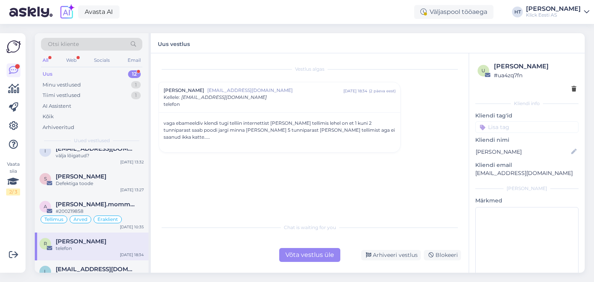
scroll to position [214, 0]
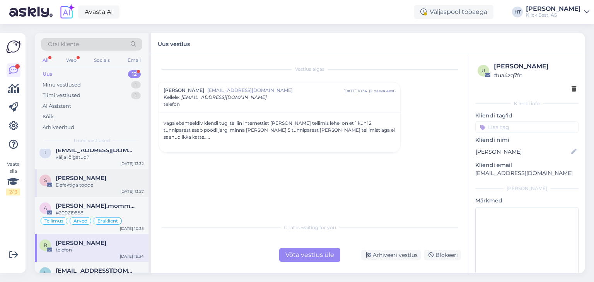
click at [123, 182] on div "Defektiga toode" at bounding box center [100, 185] width 88 height 7
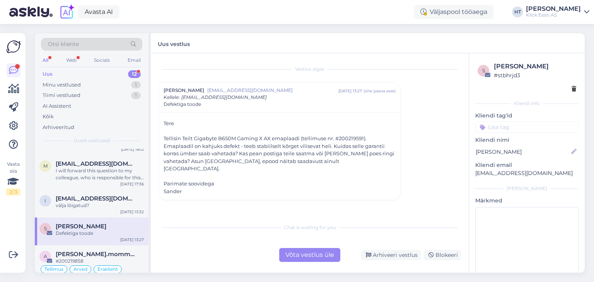
scroll to position [160, 0]
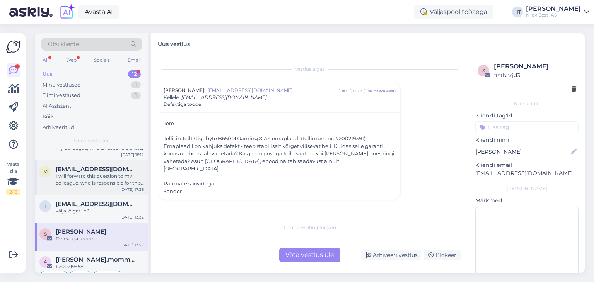
click at [118, 185] on div "I will forward this question to my colleague, who is responsible for this. The …" at bounding box center [100, 180] width 88 height 14
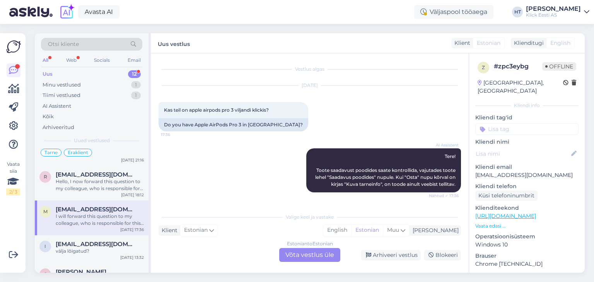
scroll to position [113, 0]
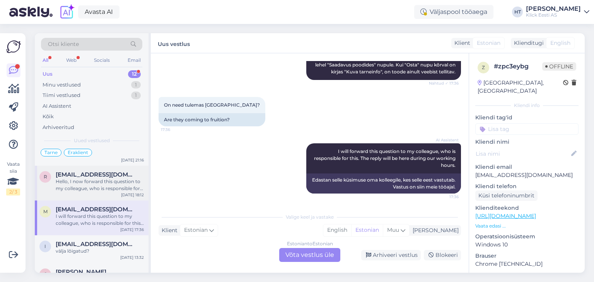
click at [112, 192] on div "r [EMAIL_ADDRESS][DOMAIN_NAME] Hello, I now forward this question to my colleag…" at bounding box center [92, 183] width 114 height 35
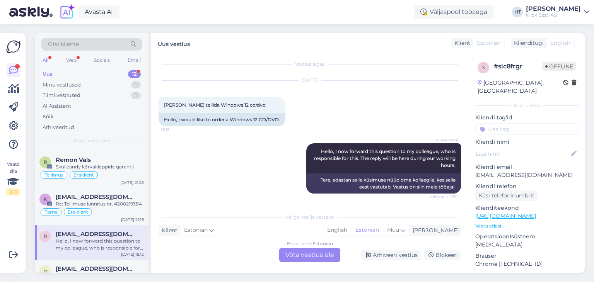
scroll to position [58, 0]
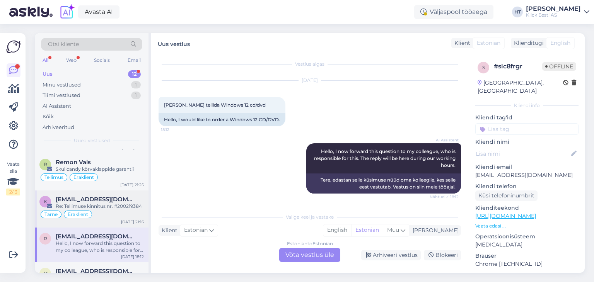
click at [111, 200] on span "[EMAIL_ADDRESS][DOMAIN_NAME]" at bounding box center [96, 199] width 80 height 7
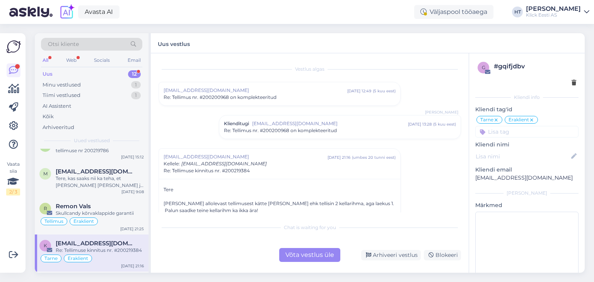
scroll to position [13, 0]
click at [121, 213] on div "Skullcandy kõrvaklappide garantii" at bounding box center [100, 214] width 88 height 7
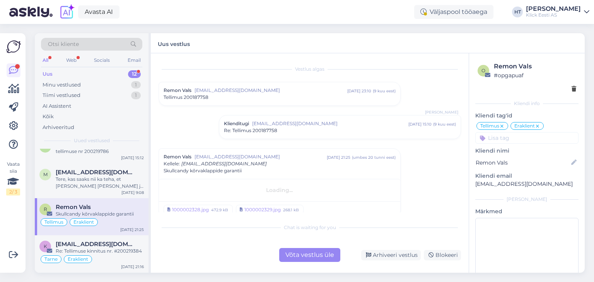
scroll to position [9, 0]
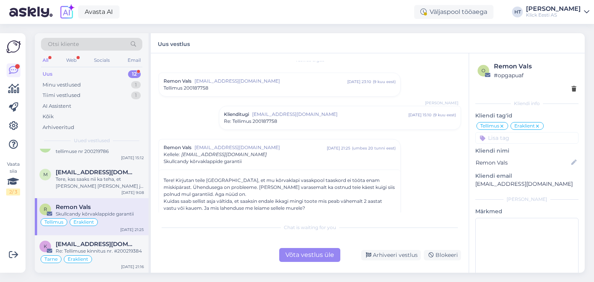
click at [306, 115] on span "[EMAIL_ADDRESS][DOMAIN_NAME]" at bounding box center [330, 114] width 156 height 7
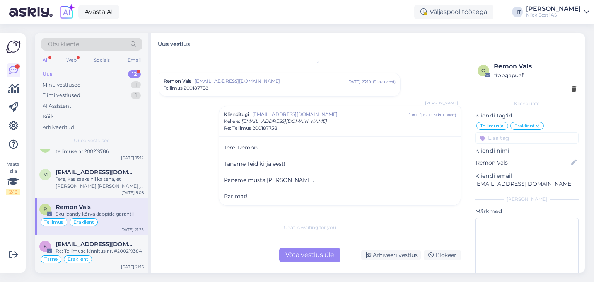
click at [286, 85] on div "Tellimus 200187758" at bounding box center [280, 88] width 232 height 7
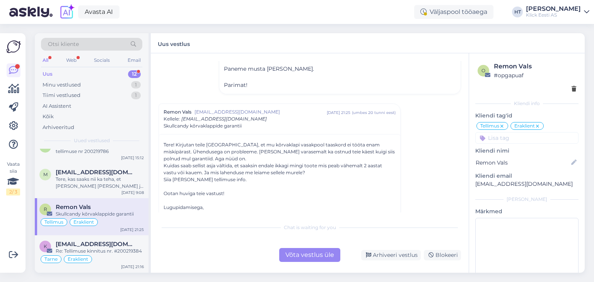
scroll to position [232, 0]
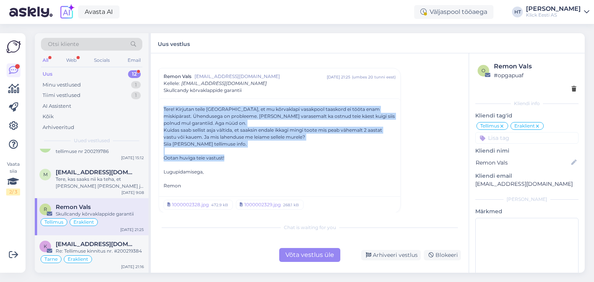
drag, startPoint x: 164, startPoint y: 108, endPoint x: 316, endPoint y: 157, distance: 159.2
click at [316, 157] on div "Tere! Kirjutan teile [GEOGRAPHIC_DATA], et mu kõrvaklapi vasakpool taaskord ei …" at bounding box center [280, 148] width 232 height 84
click at [316, 157] on div "Ootan huviga teie vastust!" at bounding box center [280, 158] width 232 height 7
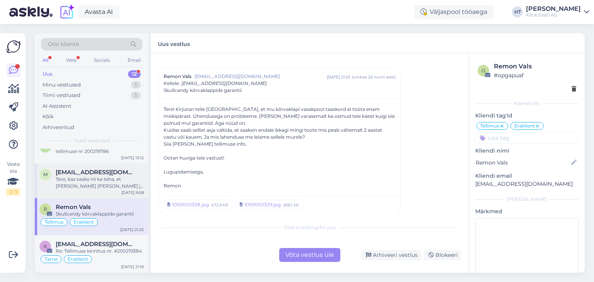
click at [131, 176] on div "Tere, kas saaks nii ka teha, et [PERSON_NAME] [PERSON_NAME] ja siis pannakse ho…" at bounding box center [100, 183] width 88 height 14
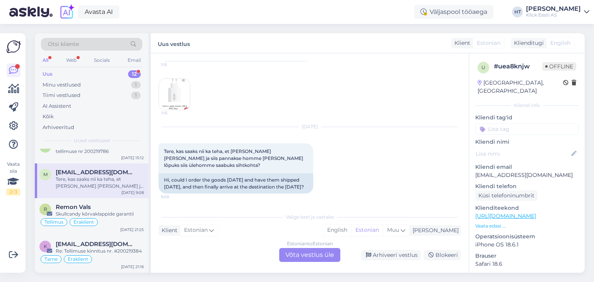
scroll to position [0, 0]
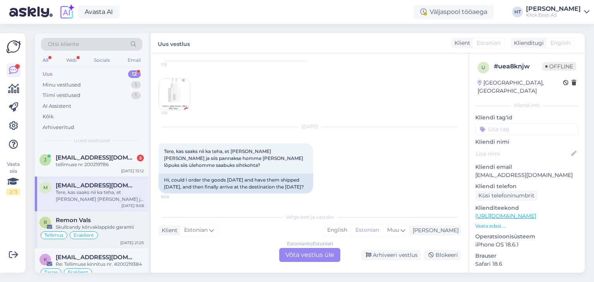
click at [116, 221] on div "Remon Vals" at bounding box center [100, 220] width 88 height 7
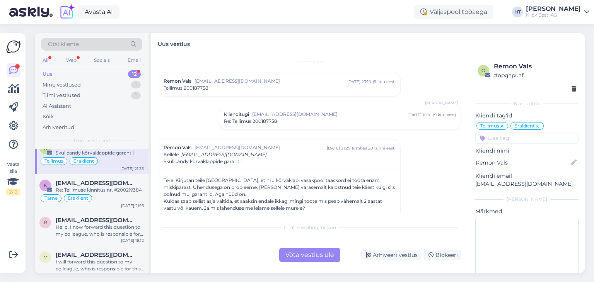
scroll to position [74, 0]
click at [127, 196] on div "Tarne Eraklient" at bounding box center [91, 198] width 104 height 9
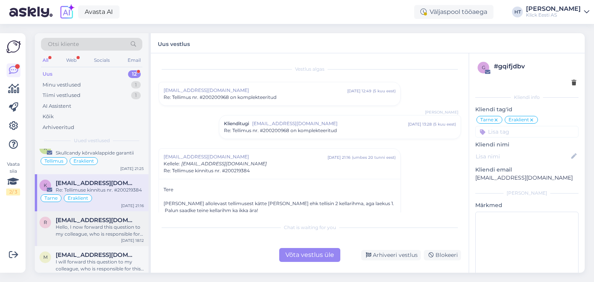
click at [121, 221] on span "[EMAIL_ADDRESS][DOMAIN_NAME]" at bounding box center [96, 220] width 80 height 7
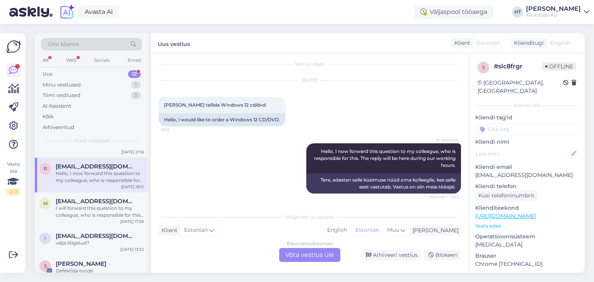
scroll to position [141, 0]
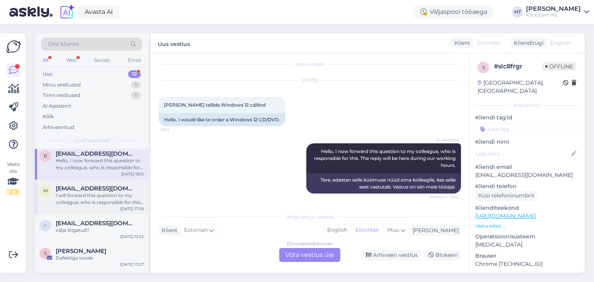
click at [126, 187] on span "[EMAIL_ADDRESS][DOMAIN_NAME]" at bounding box center [96, 188] width 80 height 7
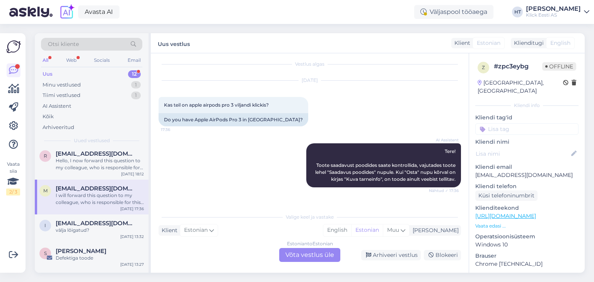
scroll to position [113, 0]
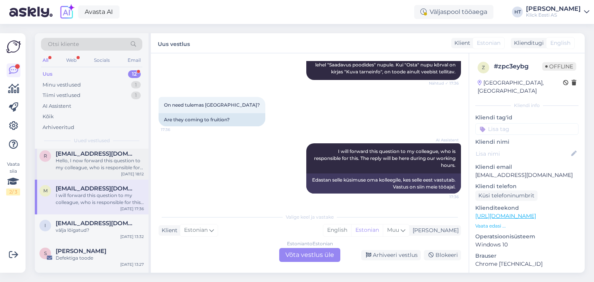
click at [128, 157] on div "Hello, I now forward this question to my colleague, who is responsible for this…" at bounding box center [100, 164] width 88 height 14
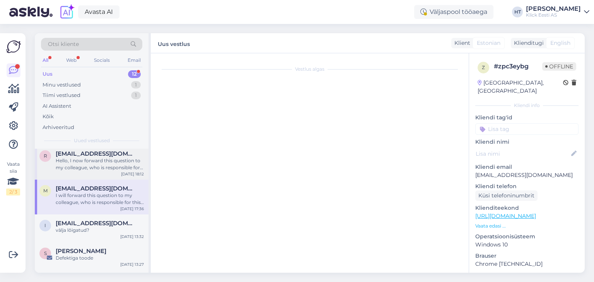
scroll to position [5, 0]
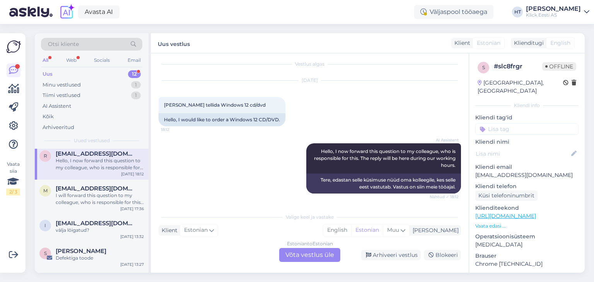
click at [508, 171] on p "[EMAIL_ADDRESS][DOMAIN_NAME]" at bounding box center [527, 175] width 103 height 8
copy p "[EMAIL_ADDRESS][DOMAIN_NAME]"
click at [94, 42] on div "Otsi kliente" at bounding box center [91, 44] width 101 height 13
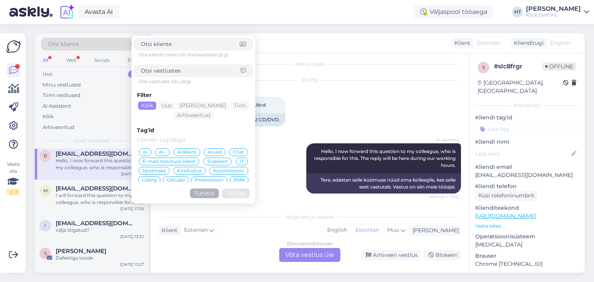
click at [156, 44] on input at bounding box center [190, 44] width 99 height 8
type input "[EMAIL_ADDRESS][DOMAIN_NAME]"
click button "Otsing" at bounding box center [236, 194] width 28 height 10
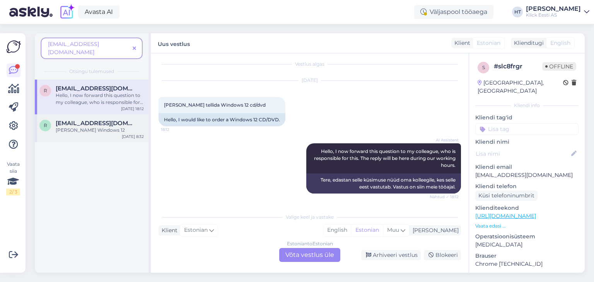
click at [82, 120] on span "[EMAIL_ADDRESS][DOMAIN_NAME]" at bounding box center [96, 123] width 80 height 7
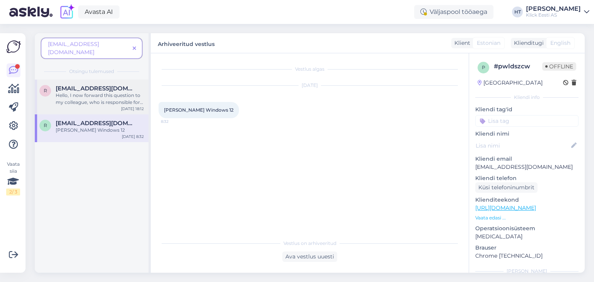
click at [93, 92] on div "Hello, I now forward this question to my colleague, who is responsible for this…" at bounding box center [100, 99] width 88 height 14
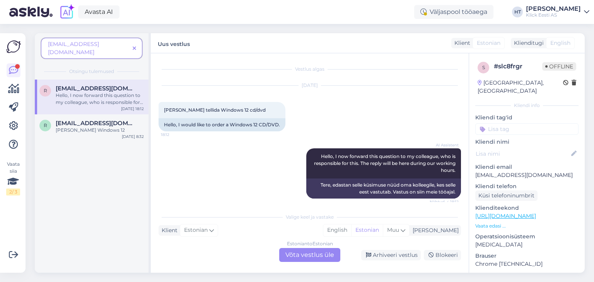
scroll to position [5, 0]
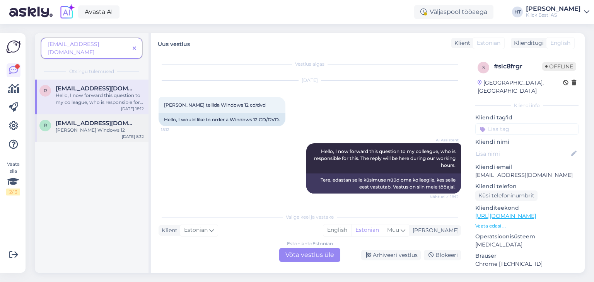
click at [103, 120] on span "[EMAIL_ADDRESS][DOMAIN_NAME]" at bounding box center [96, 123] width 80 height 7
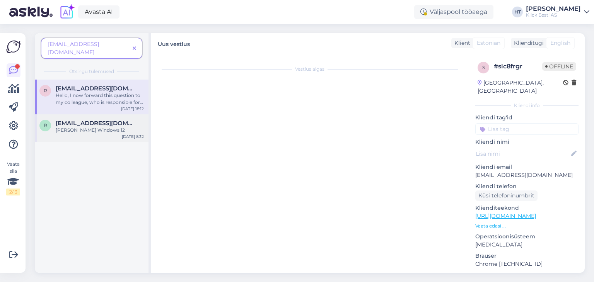
scroll to position [0, 0]
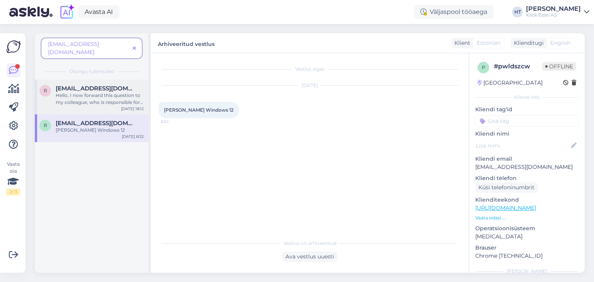
click at [110, 92] on div "Hello, I now forward this question to my colleague, who is responsible for this…" at bounding box center [100, 99] width 88 height 14
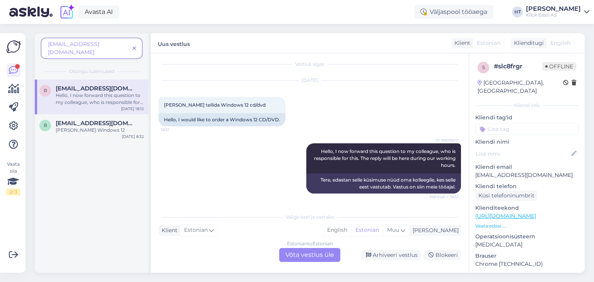
click at [135, 46] on icon at bounding box center [134, 48] width 3 height 5
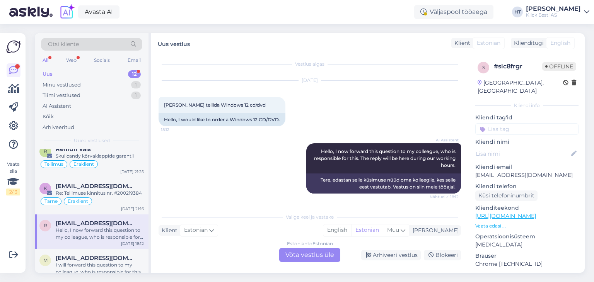
scroll to position [98, 0]
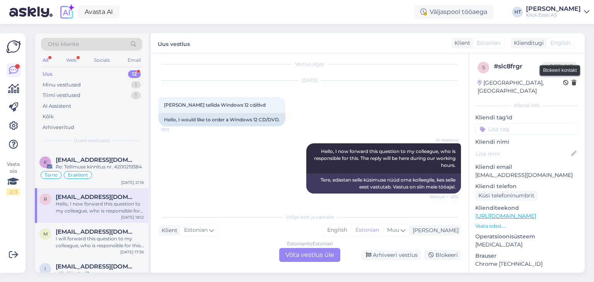
click at [563, 81] on icon at bounding box center [565, 82] width 5 height 5
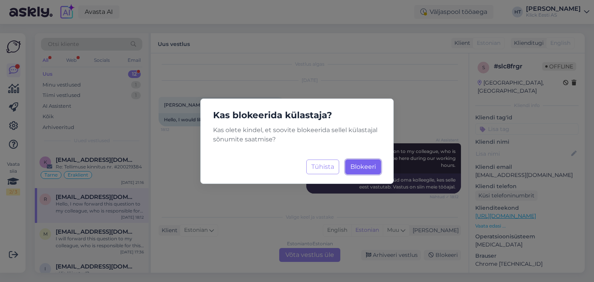
click at [365, 168] on span "Blokeeri" at bounding box center [364, 166] width 26 height 7
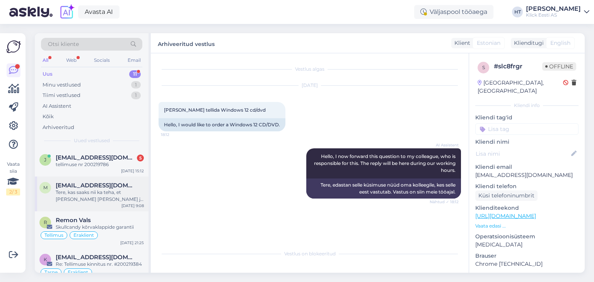
scroll to position [59, 0]
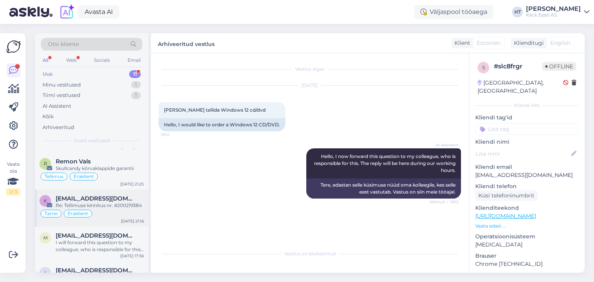
click at [113, 199] on span "[EMAIL_ADDRESS][DOMAIN_NAME]" at bounding box center [96, 198] width 80 height 7
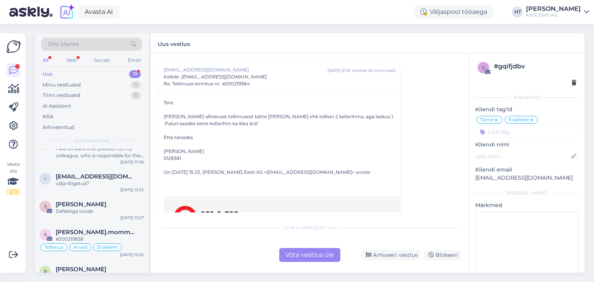
scroll to position [230, 0]
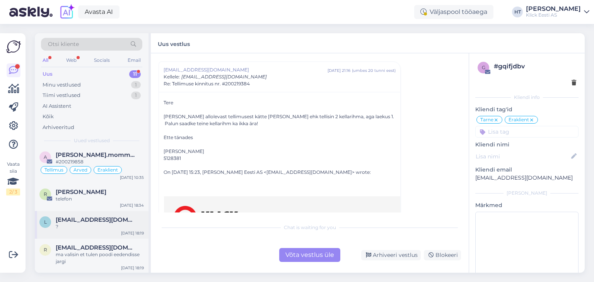
click at [120, 221] on span "[EMAIL_ADDRESS][DOMAIN_NAME]" at bounding box center [96, 220] width 80 height 7
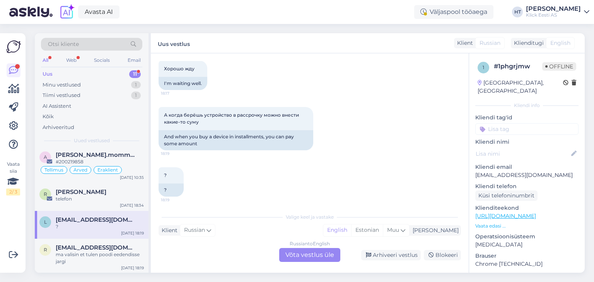
scroll to position [911, 0]
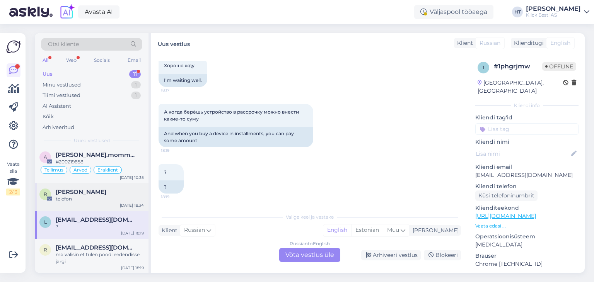
click at [108, 202] on div "r [PERSON_NAME] telefon [DATE] 18:34" at bounding box center [92, 197] width 114 height 28
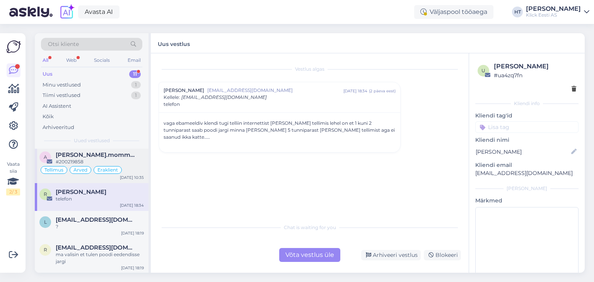
click at [141, 161] on div "#200219858" at bounding box center [100, 162] width 88 height 7
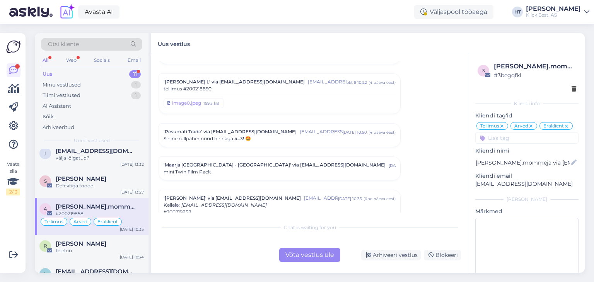
scroll to position [175, 0]
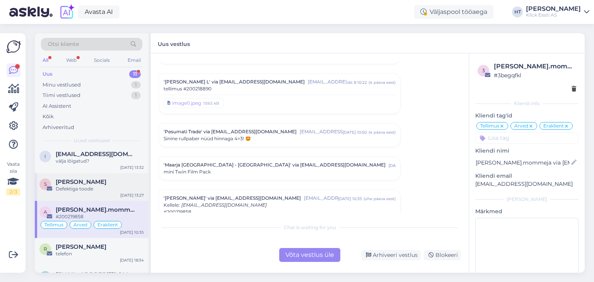
click at [140, 182] on div "[PERSON_NAME]" at bounding box center [100, 182] width 88 height 7
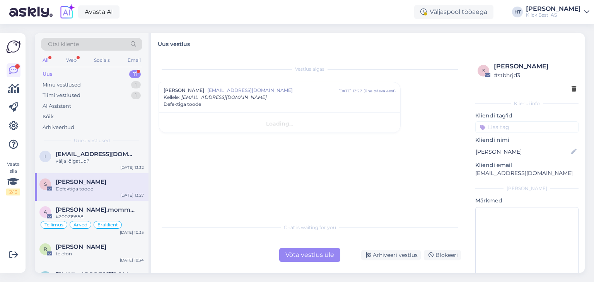
scroll to position [0, 0]
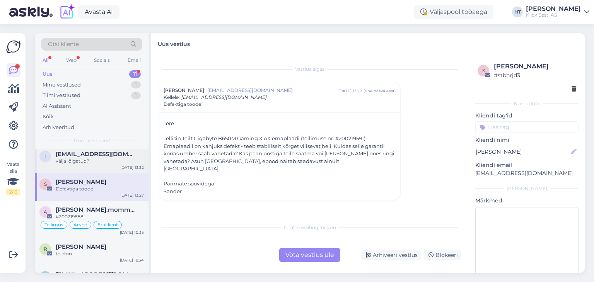
click at [138, 160] on div "välja lõigatud?" at bounding box center [100, 161] width 88 height 7
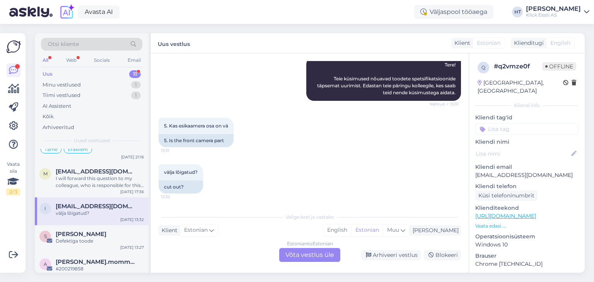
scroll to position [123, 0]
click at [129, 176] on div "I will forward this question to my colleague, who is responsible for this. The …" at bounding box center [100, 183] width 88 height 14
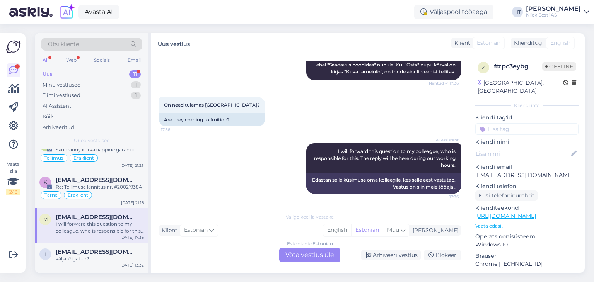
scroll to position [76, 0]
click at [147, 188] on div "k [EMAIL_ADDRESS][DOMAIN_NAME] Re: Tellimuse kinnitus nr. #200219384 Tarne Erak…" at bounding box center [92, 191] width 114 height 37
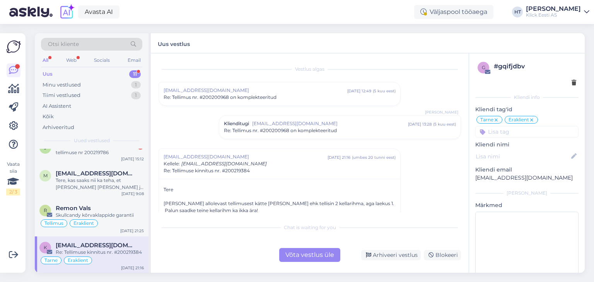
scroll to position [12, 0]
copy span "200219384"
drag, startPoint x: 250, startPoint y: 169, endPoint x: 225, endPoint y: 170, distance: 25.2
click at [225, 170] on span "Re: Tellimuse kinnitus nr. #200219384" at bounding box center [207, 171] width 86 height 7
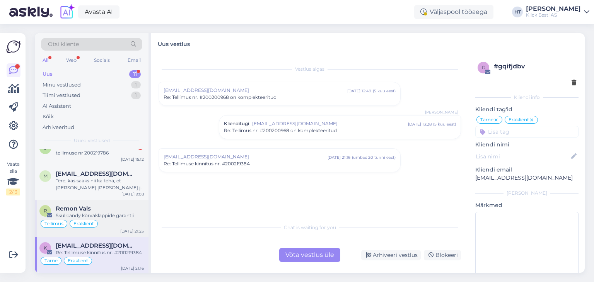
scroll to position [0, 0]
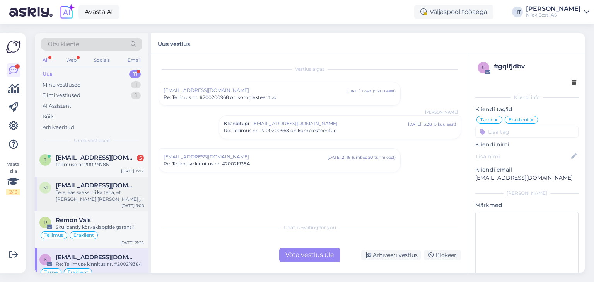
click at [117, 197] on div "Tere, kas saaks nii ka teha, et [PERSON_NAME] [PERSON_NAME] ja siis pannakse ho…" at bounding box center [100, 196] width 88 height 14
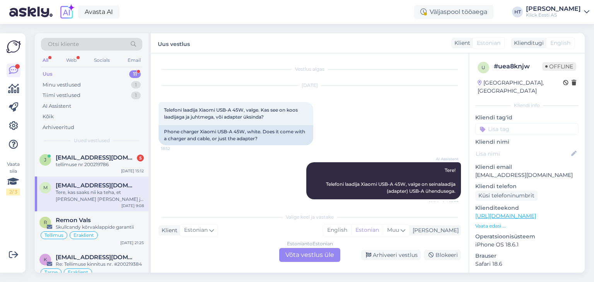
scroll to position [1148, 0]
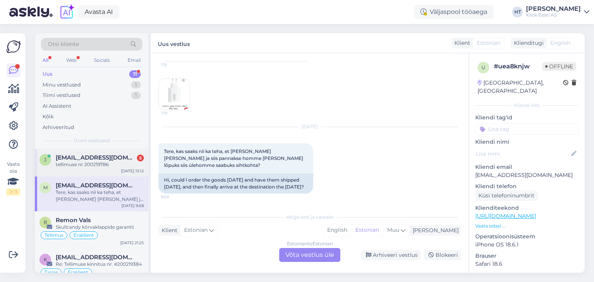
click at [117, 164] on div "tellimuse nr 200219786" at bounding box center [100, 164] width 88 height 7
